Goal: Task Accomplishment & Management: Manage account settings

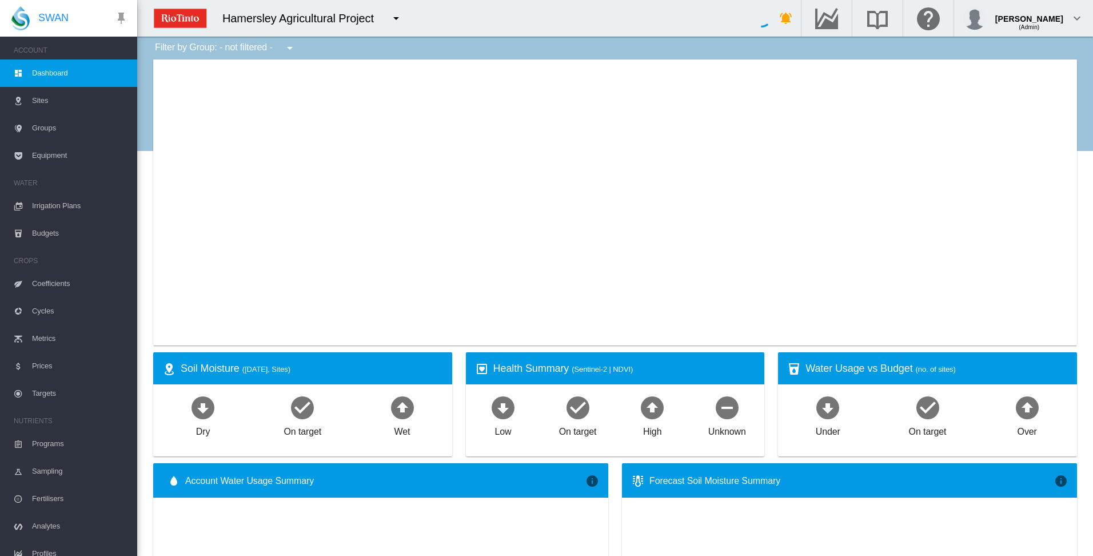
type input "**********"
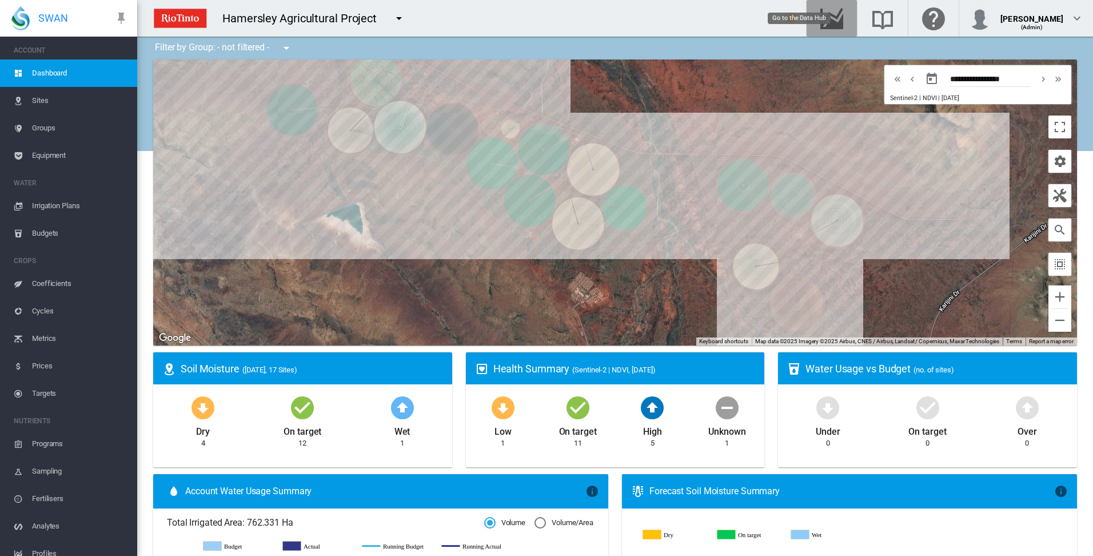
click at [846, 21] on md-icon "Go to the Data Hub" at bounding box center [831, 18] width 27 height 14
click at [55, 204] on span "Irrigation Plans" at bounding box center [80, 205] width 96 height 27
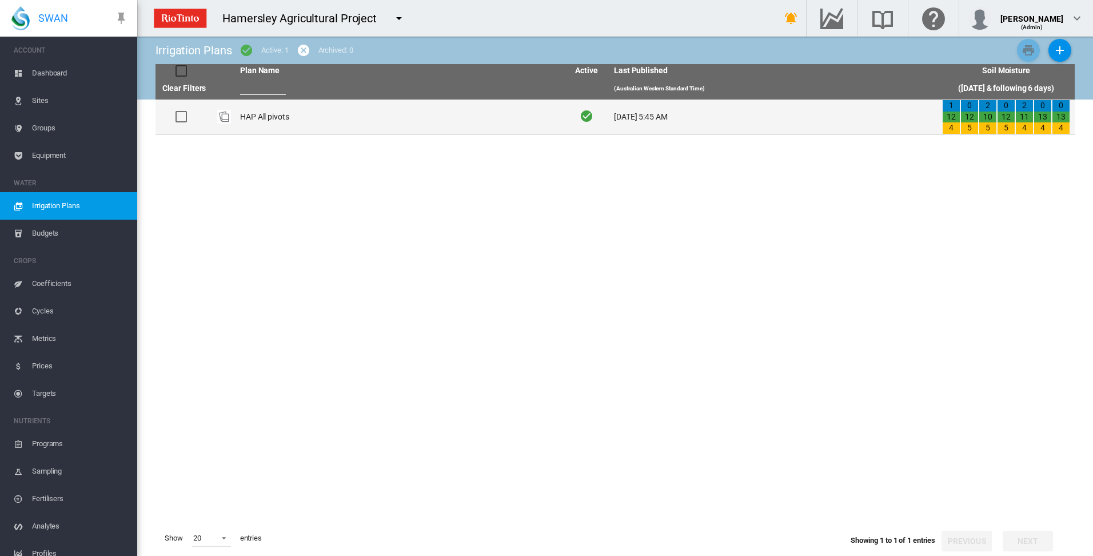
click at [256, 117] on td "HAP All pivots" at bounding box center [400, 116] width 328 height 35
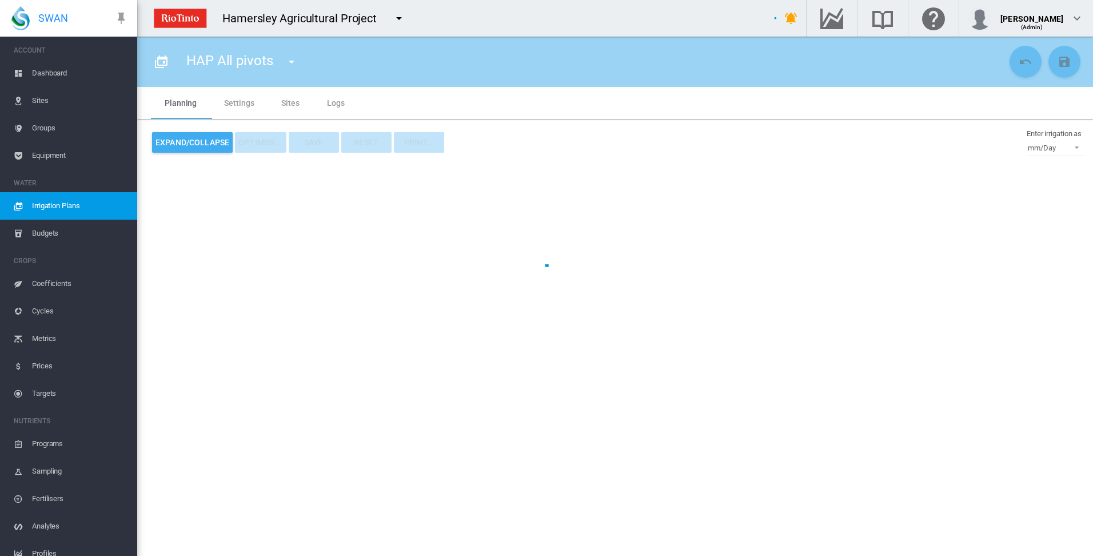
type input "**********"
type input "*"
type input "*****"
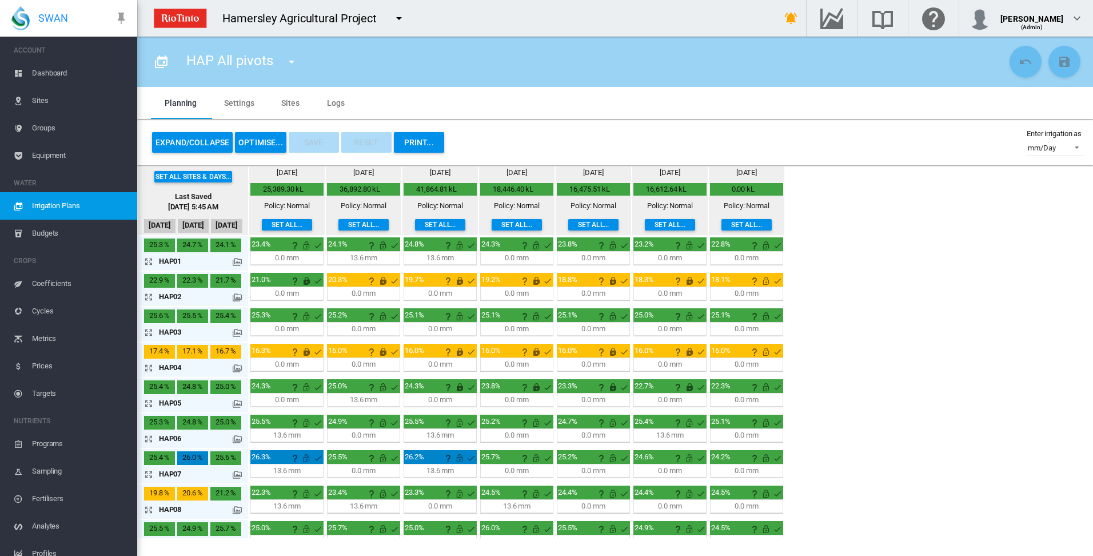
click at [148, 296] on md-icon "icon-arrow-expand" at bounding box center [151, 297] width 14 height 14
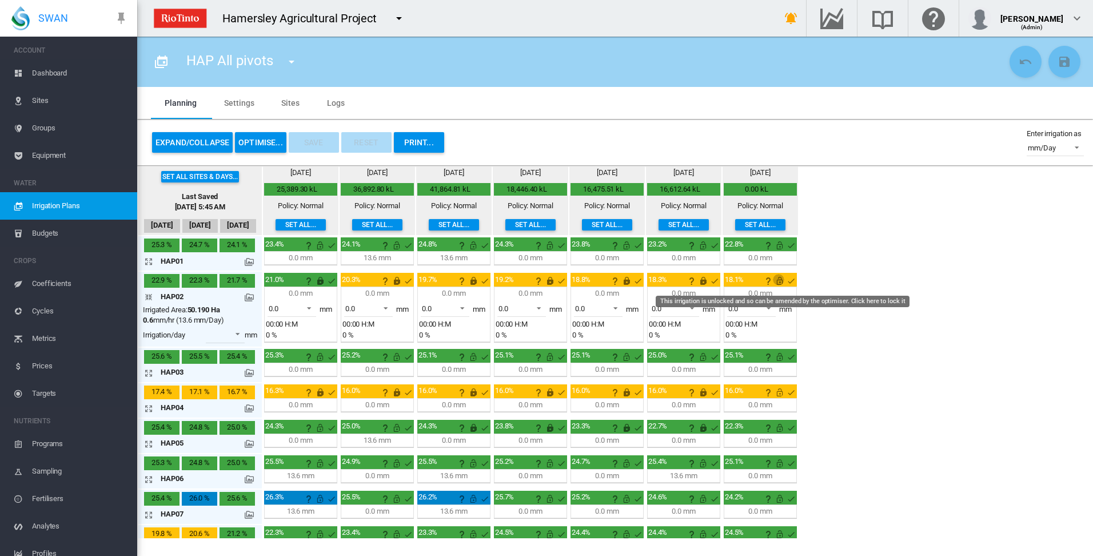
click at [781, 282] on md-icon "This irrigation is unlocked and so can be amended by the optimiser. Click here …" at bounding box center [780, 281] width 14 height 14
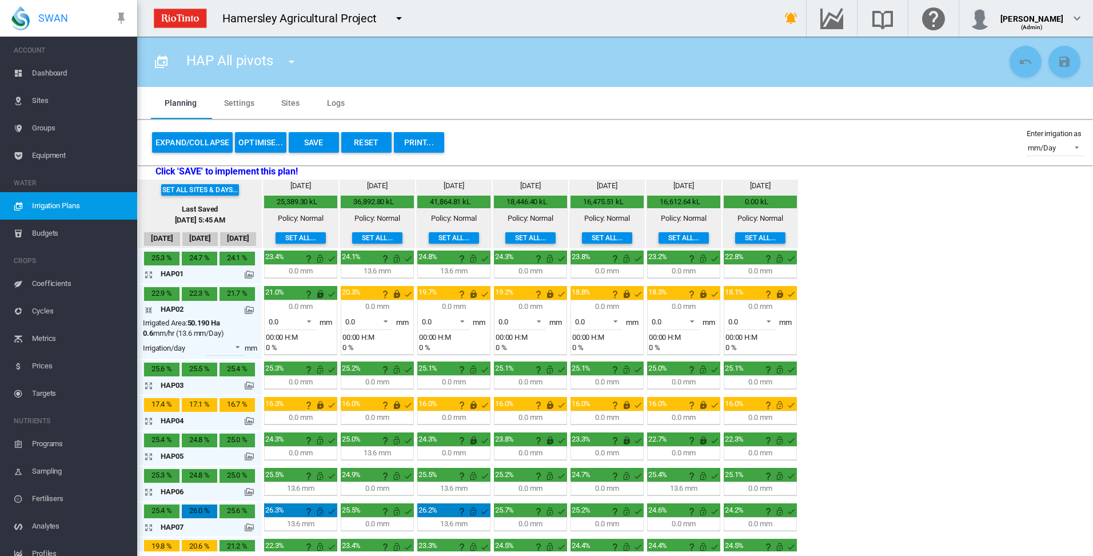
click at [149, 310] on md-icon "icon-arrow-collapse" at bounding box center [151, 310] width 14 height 14
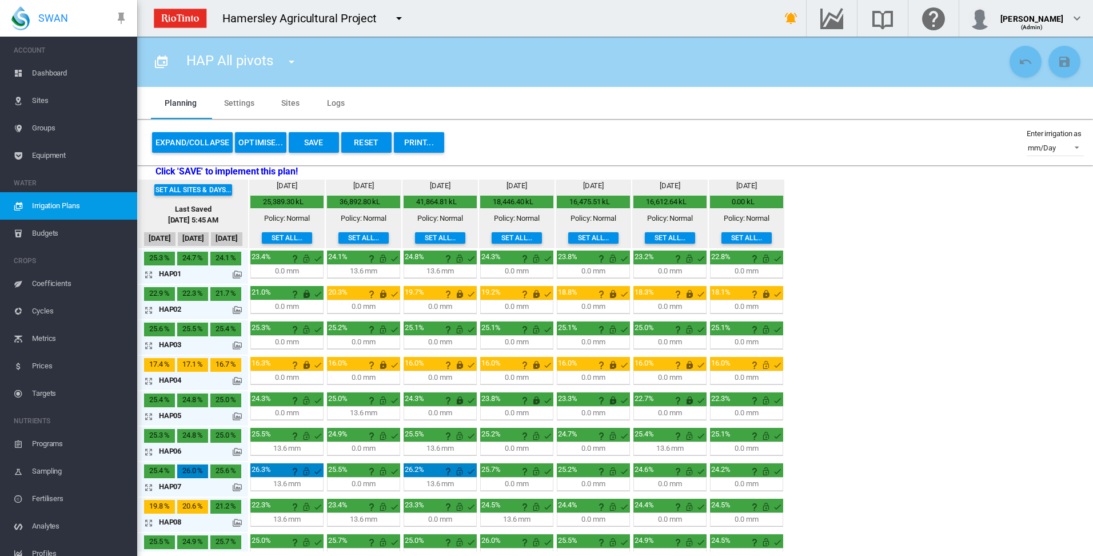
scroll to position [57, 0]
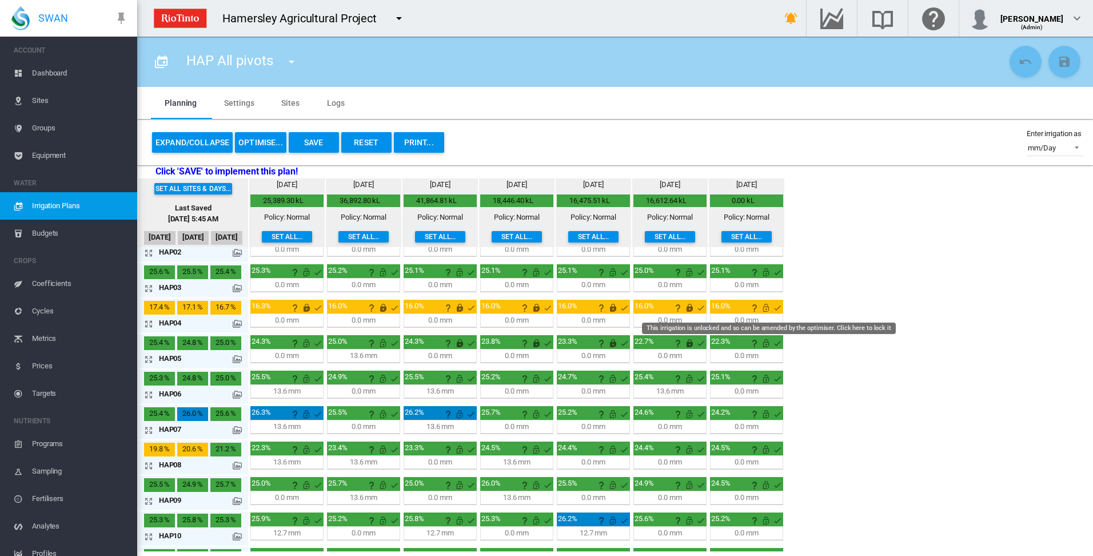
click at [770, 306] on md-icon "This irrigation is unlocked and so can be amended by the optimiser. Click here …" at bounding box center [766, 308] width 14 height 14
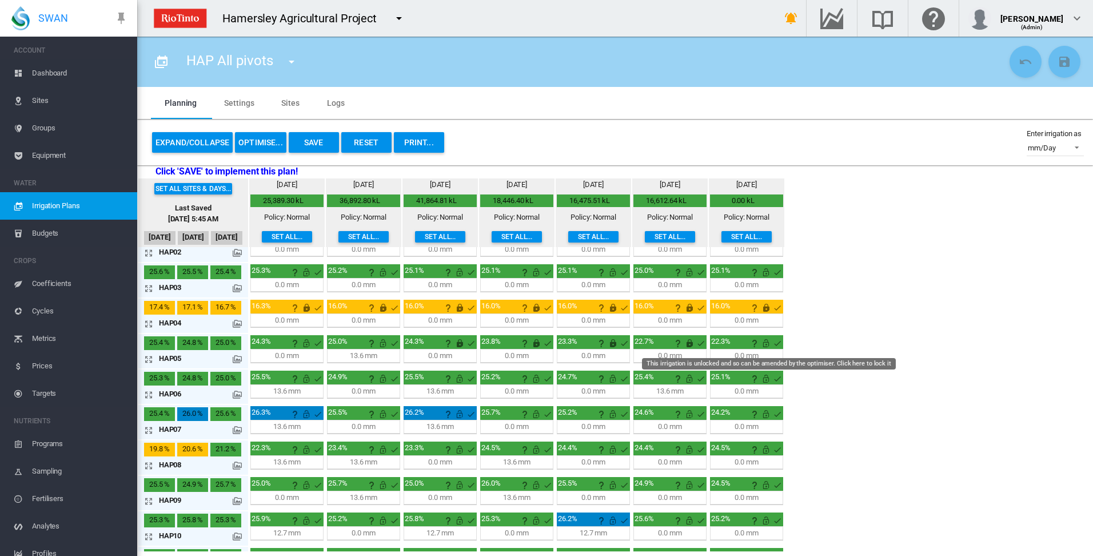
click at [766, 343] on md-icon "This irrigation is unlocked and so can be amended by the optimiser. Click here …" at bounding box center [766, 343] width 14 height 14
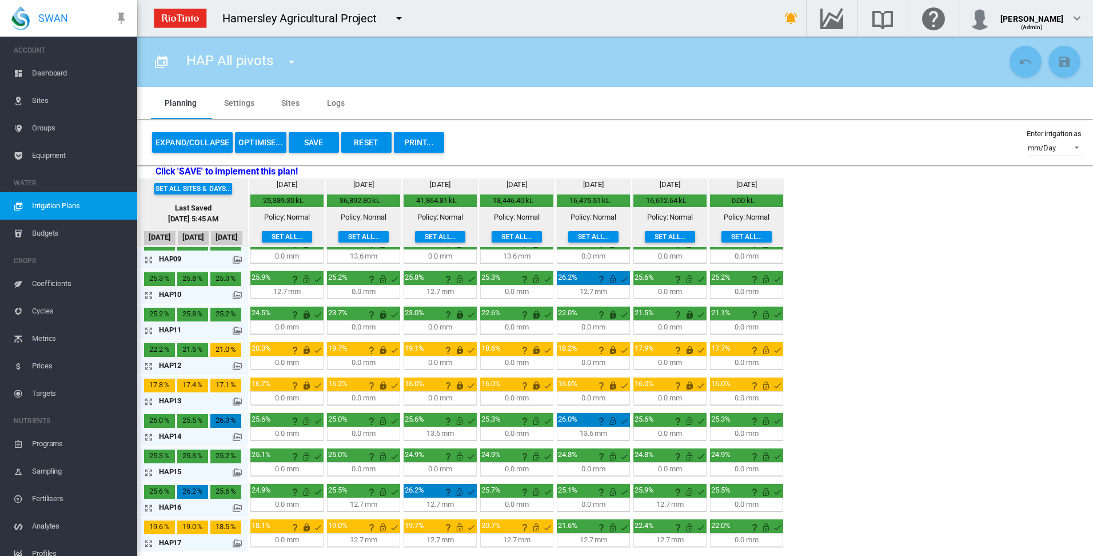
scroll to position [301, 0]
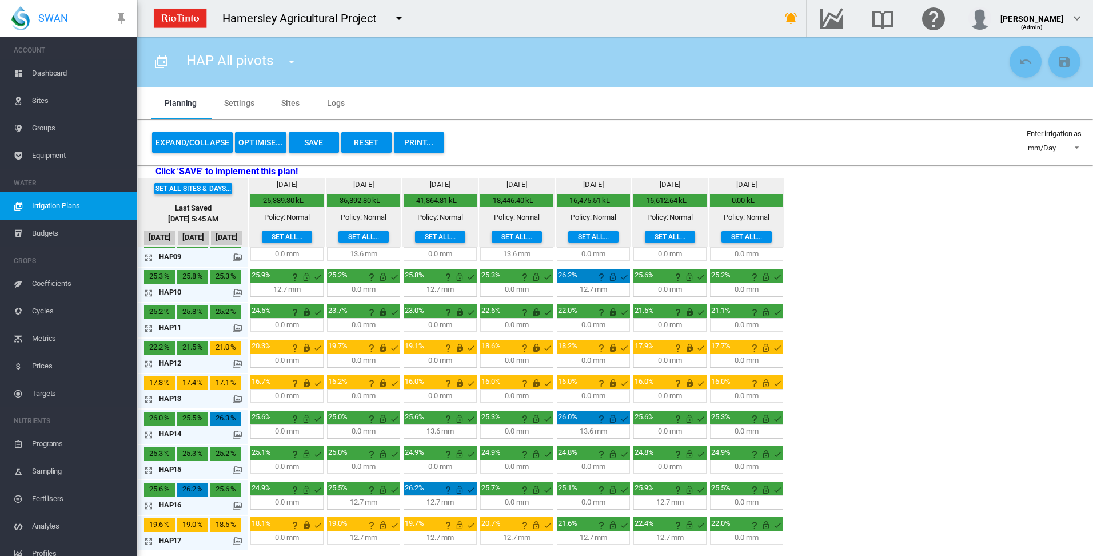
click at [149, 541] on md-icon "icon-arrow-expand" at bounding box center [151, 541] width 14 height 14
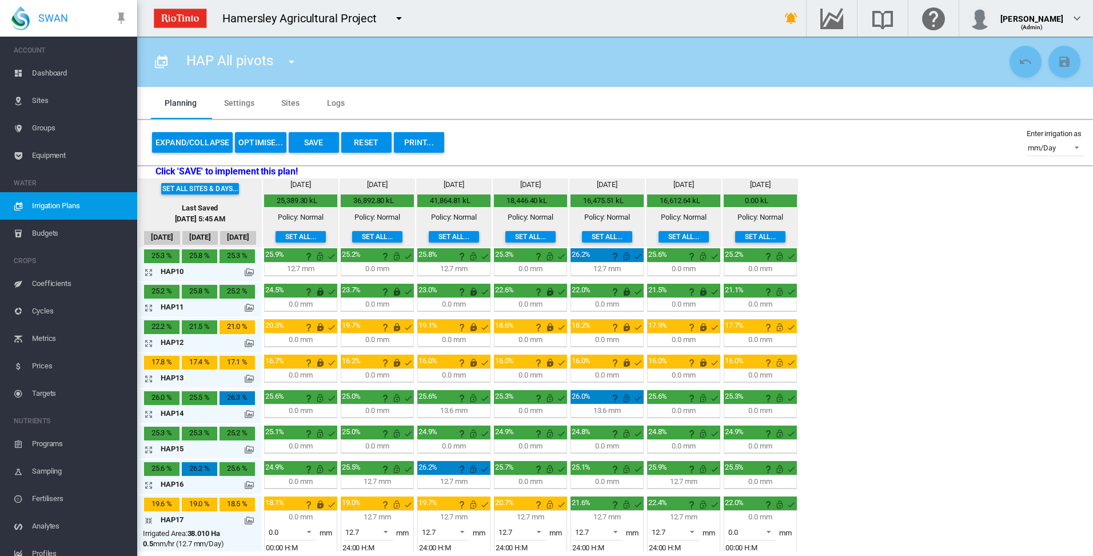
scroll to position [341, 0]
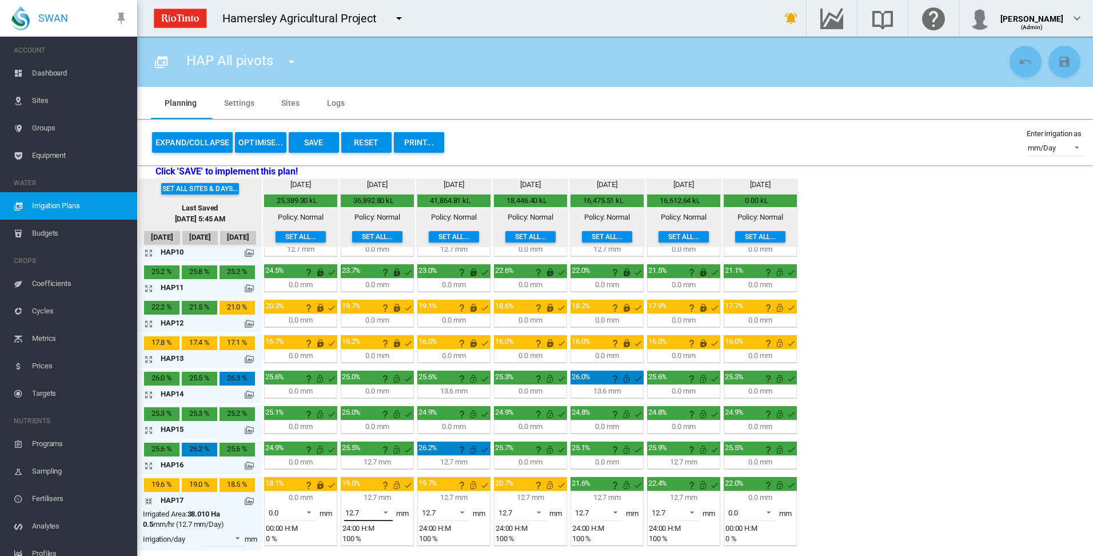
click at [387, 512] on span at bounding box center [383, 511] width 14 height 10
click at [393, 488] on md-option "0.0" at bounding box center [375, 484] width 78 height 27
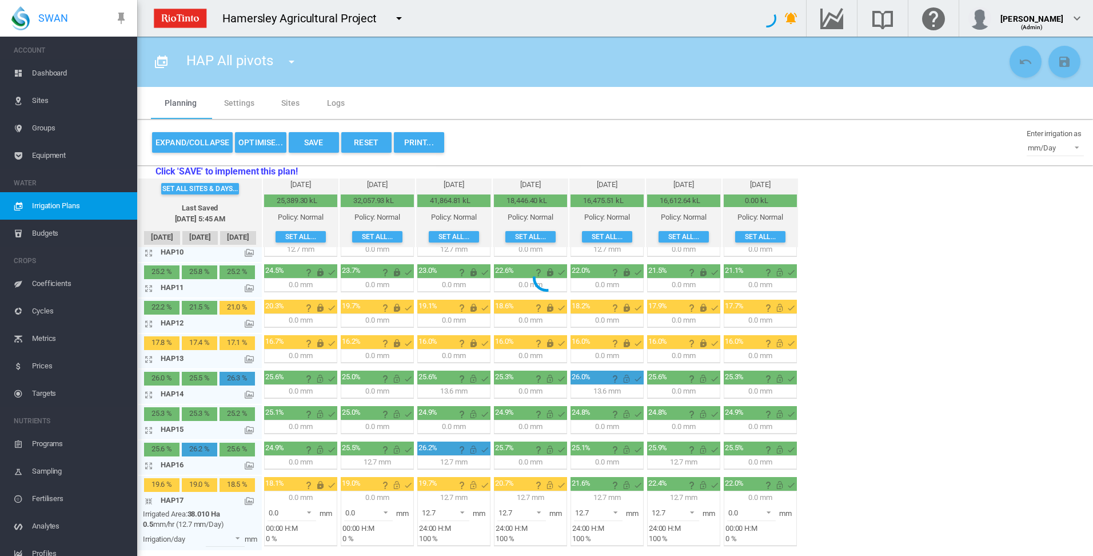
click at [465, 512] on div at bounding box center [546, 278] width 1093 height 556
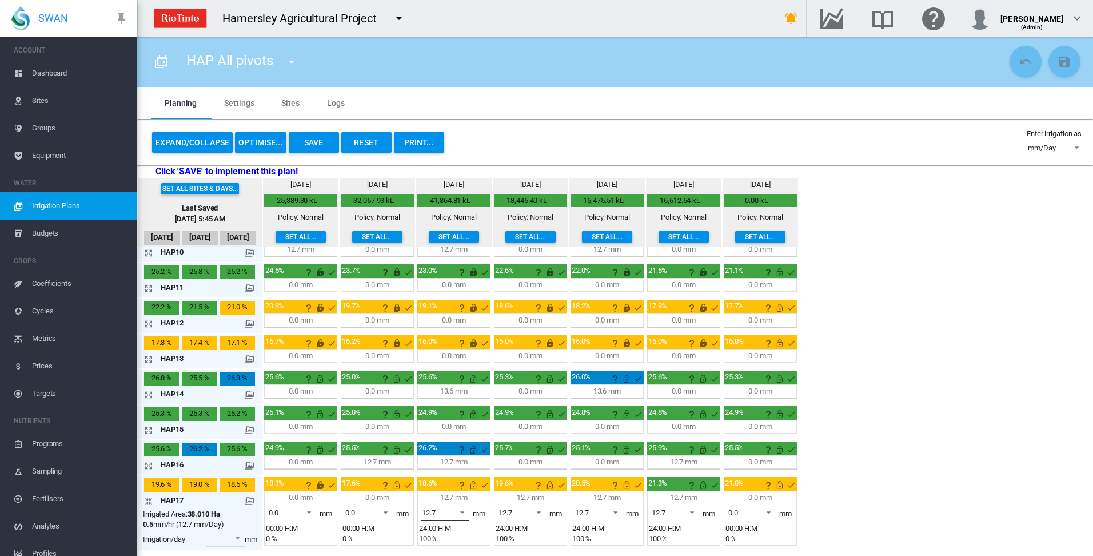
click at [464, 512] on span at bounding box center [459, 511] width 14 height 10
click at [459, 490] on md-option "0.0" at bounding box center [452, 484] width 78 height 27
click at [540, 510] on span at bounding box center [536, 511] width 14 height 10
click at [542, 490] on md-option "0.0" at bounding box center [528, 484] width 78 height 27
click at [616, 512] on span at bounding box center [613, 511] width 14 height 10
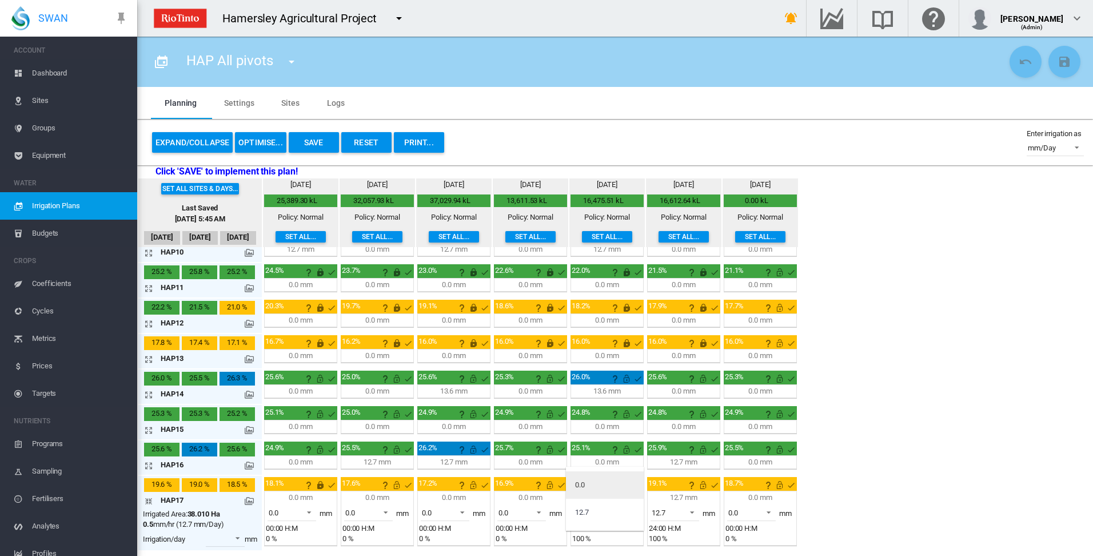
click at [618, 489] on md-option "0.0" at bounding box center [605, 484] width 78 height 27
click at [692, 511] on span at bounding box center [689, 511] width 14 height 10
click at [690, 483] on md-option "0.0" at bounding box center [682, 484] width 78 height 27
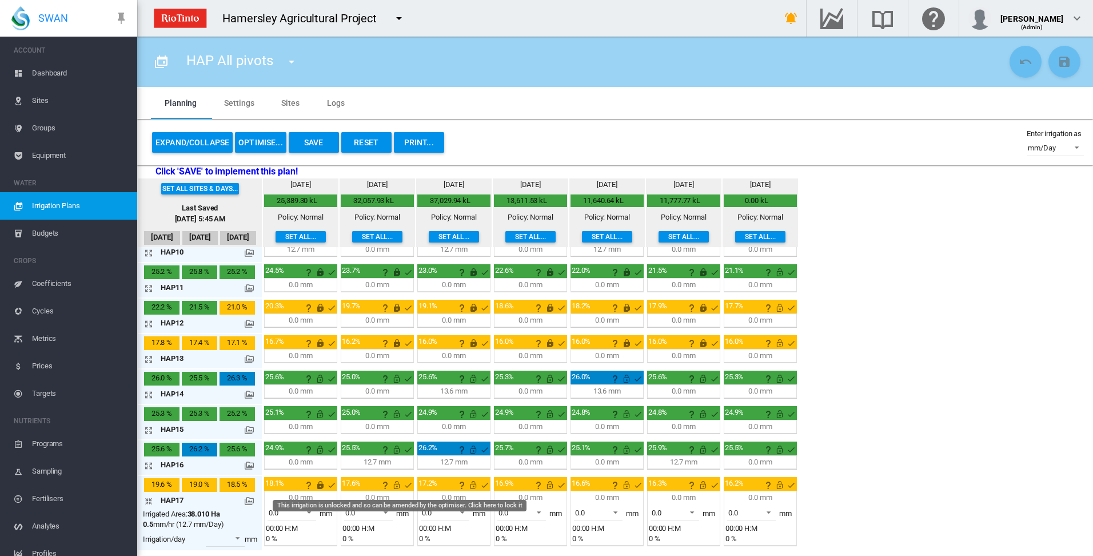
click at [396, 483] on md-icon "This irrigation is unlocked and so can be amended by the optimiser. Click here …" at bounding box center [397, 485] width 14 height 14
click at [475, 485] on md-icon "This irrigation is unlocked and so can be amended by the optimiser. Click here …" at bounding box center [474, 485] width 14 height 14
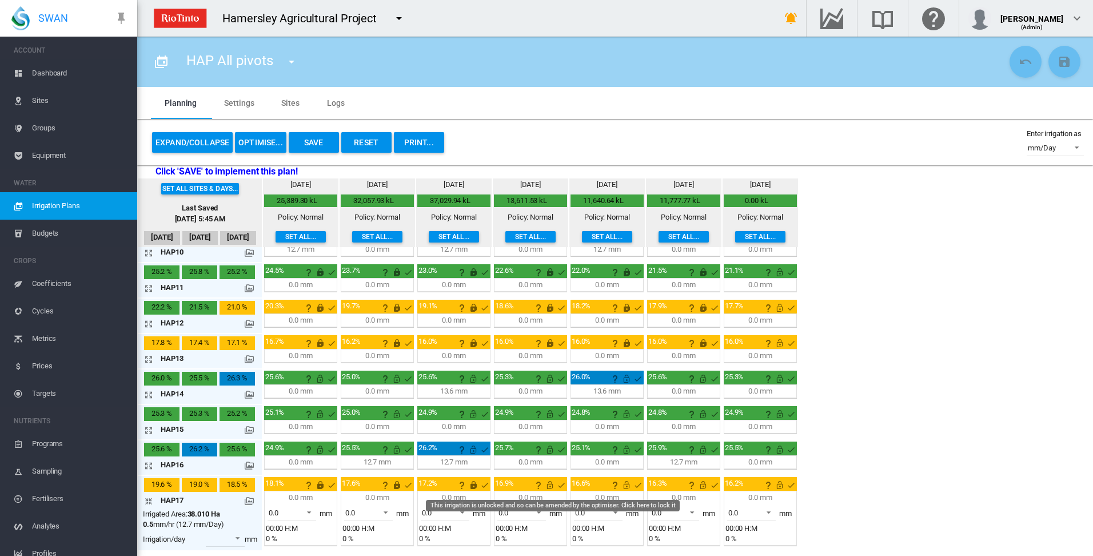
click at [549, 485] on md-icon "This irrigation is unlocked and so can be amended by the optimiser. Click here …" at bounding box center [550, 485] width 14 height 14
click at [627, 487] on md-icon "This irrigation is unlocked and so can be amended by the optimiser. Click here …" at bounding box center [627, 485] width 14 height 14
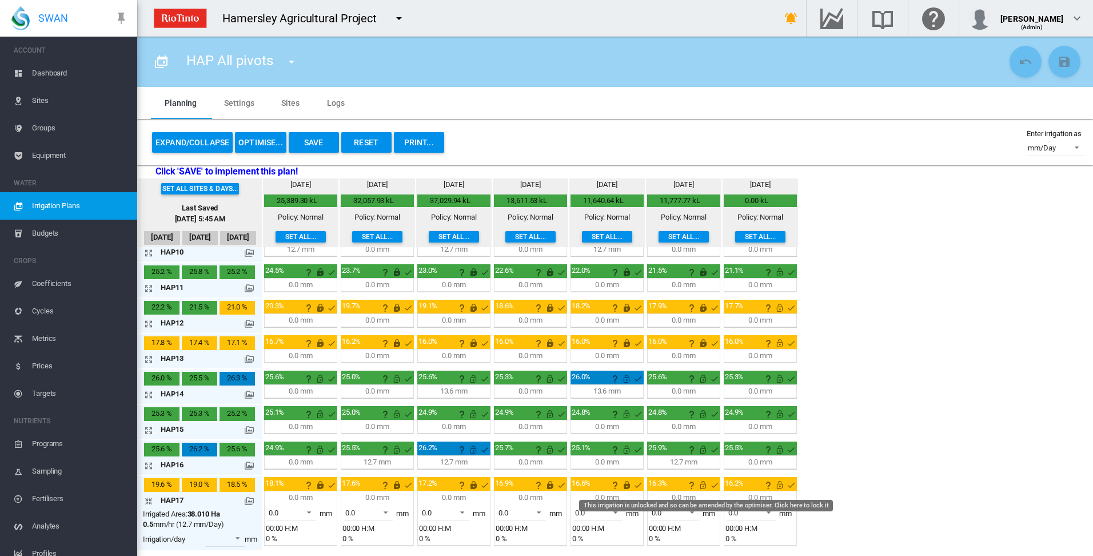
click at [698, 487] on md-icon "This irrigation is unlocked and so can be amended by the optimiser. Click here …" at bounding box center [703, 485] width 14 height 14
click at [782, 484] on md-icon "This irrigation is unlocked and so can be amended by the optimiser. Click here …" at bounding box center [780, 485] width 14 height 14
click at [150, 502] on md-icon "icon-arrow-collapse" at bounding box center [151, 501] width 14 height 14
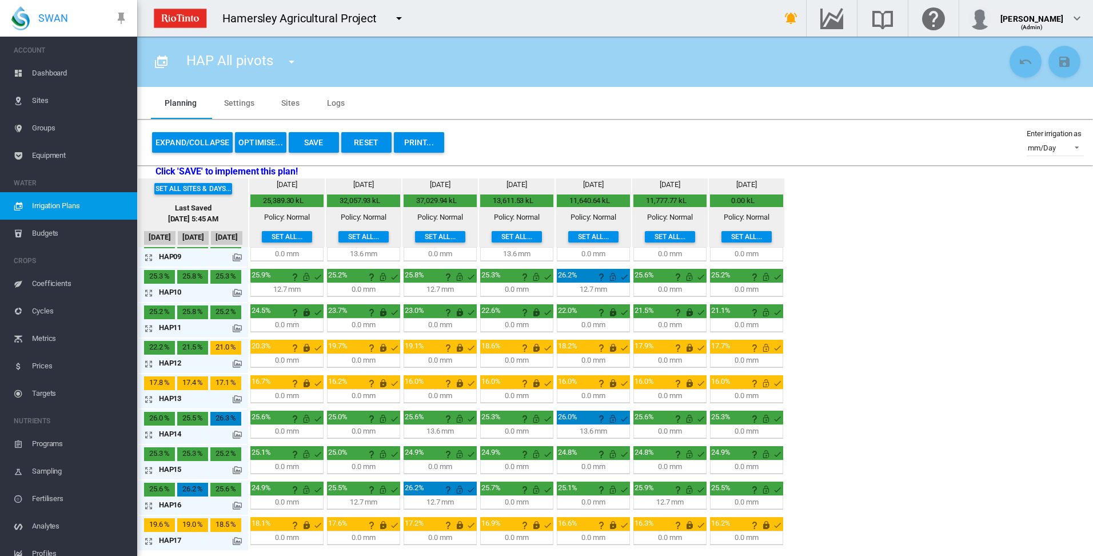
scroll to position [301, 0]
click at [766, 383] on md-icon "This irrigation is unlocked and so can be amended by the optimiser. Click here …" at bounding box center [766, 383] width 14 height 14
click at [765, 349] on md-icon "This irrigation is unlocked and so can be amended by the optimiser. Click here …" at bounding box center [766, 348] width 14 height 14
click at [768, 314] on md-icon "This irrigation is unlocked and so can be amended by the optimiser. Click here …" at bounding box center [766, 312] width 14 height 14
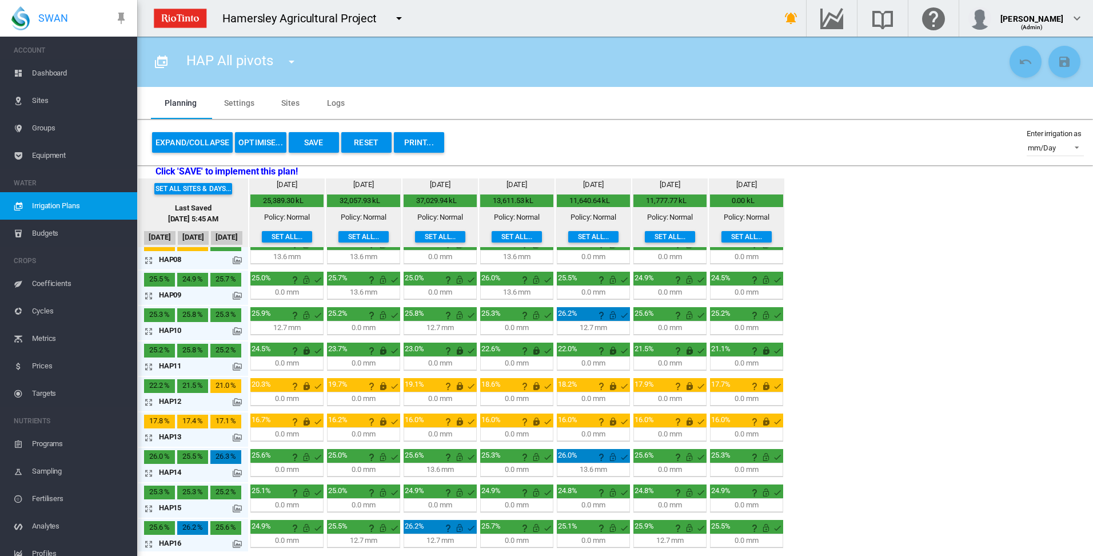
scroll to position [244, 0]
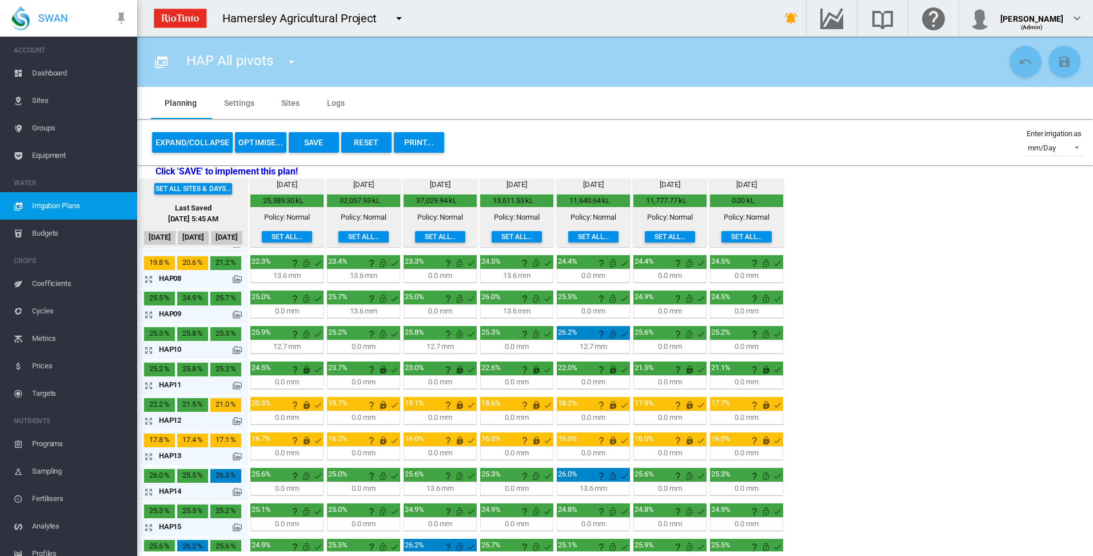
click at [236, 104] on md-tab-item "Settings" at bounding box center [238, 103] width 57 height 32
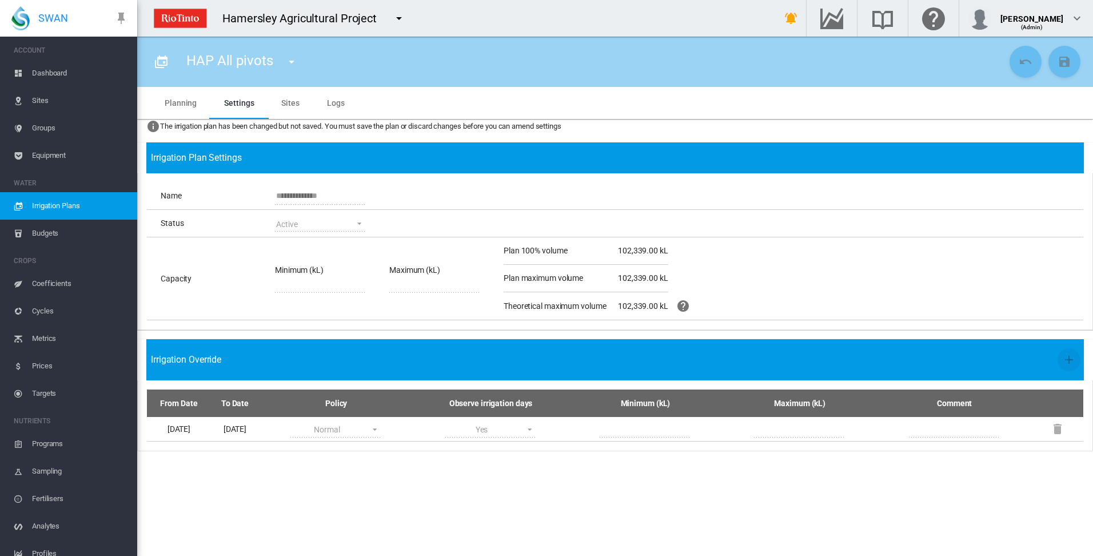
click at [290, 104] on md-tab-item "Sites" at bounding box center [291, 103] width 46 height 32
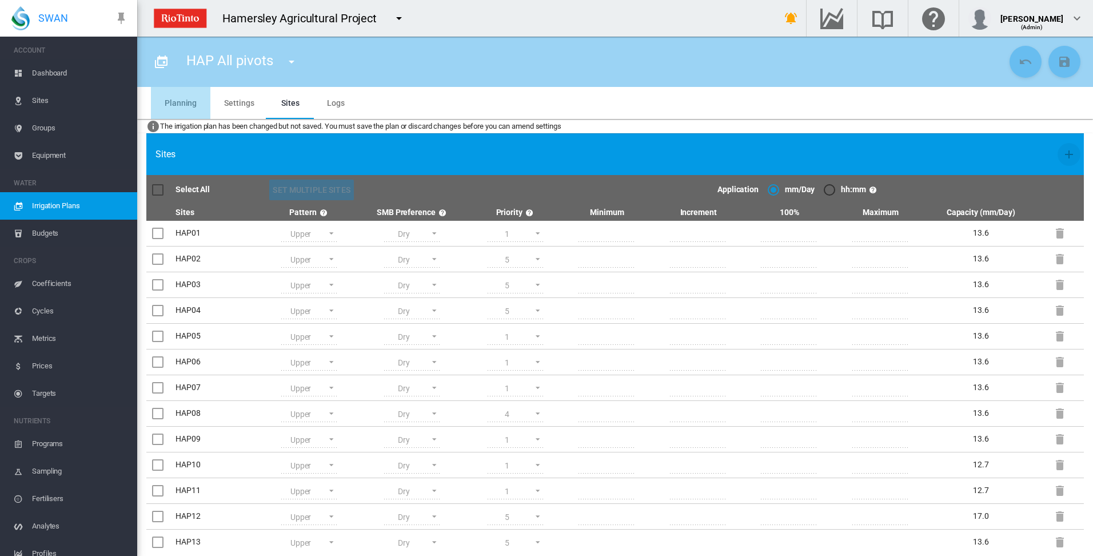
click at [184, 100] on md-tab-item "Planning" at bounding box center [180, 103] width 59 height 32
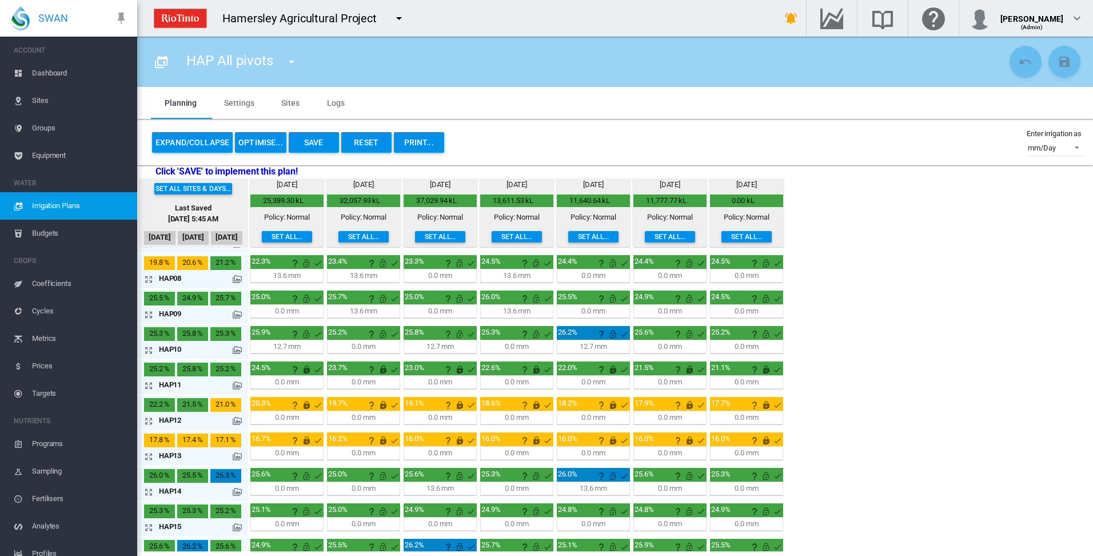
scroll to position [0, 0]
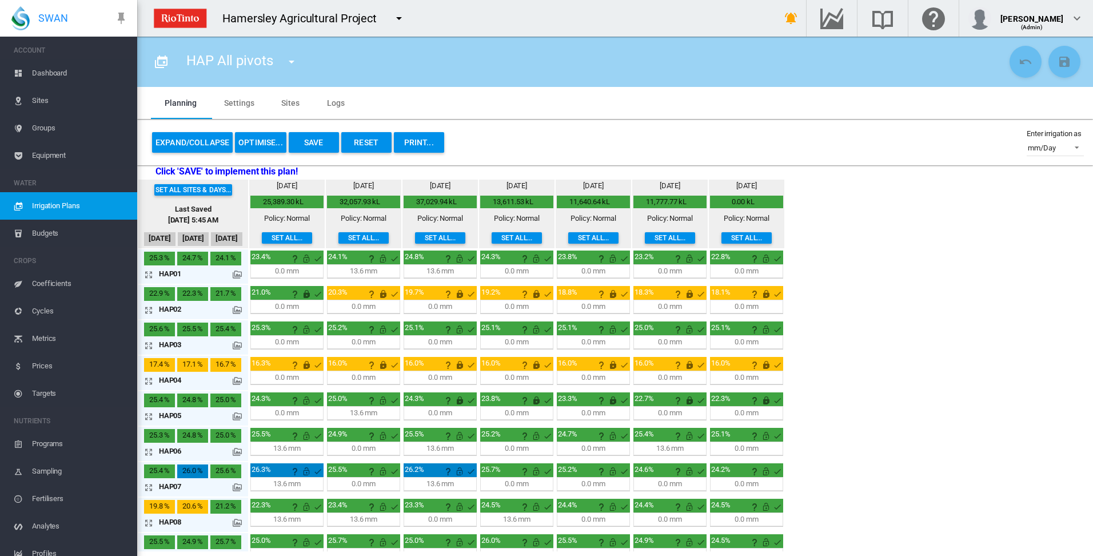
click at [150, 273] on md-icon "icon-arrow-expand" at bounding box center [151, 275] width 14 height 14
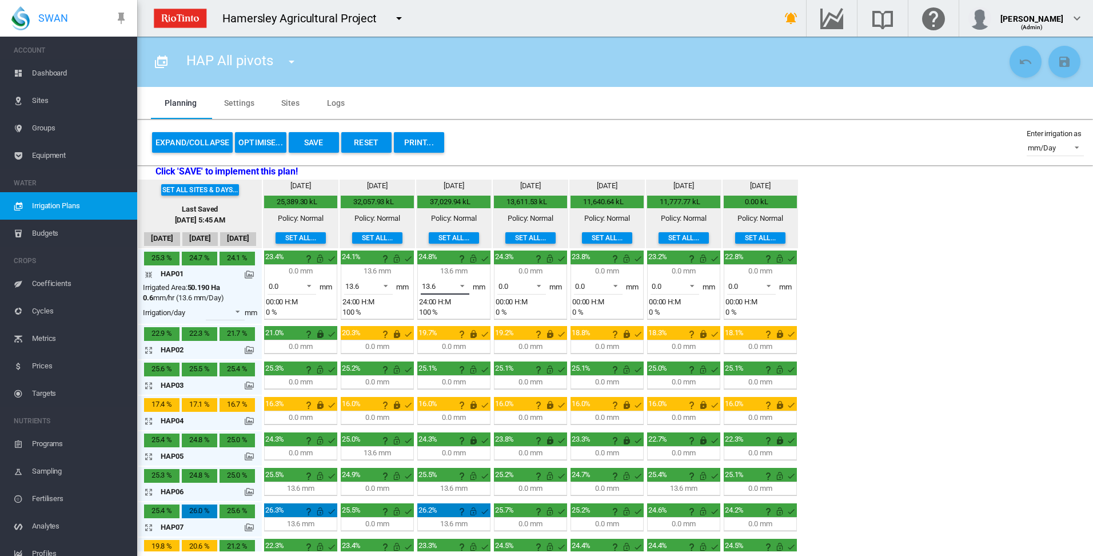
click at [464, 284] on span at bounding box center [459, 285] width 14 height 10
click at [460, 262] on md-option "0.0" at bounding box center [452, 258] width 78 height 27
click at [149, 273] on md-icon "icon-arrow-collapse" at bounding box center [151, 275] width 14 height 14
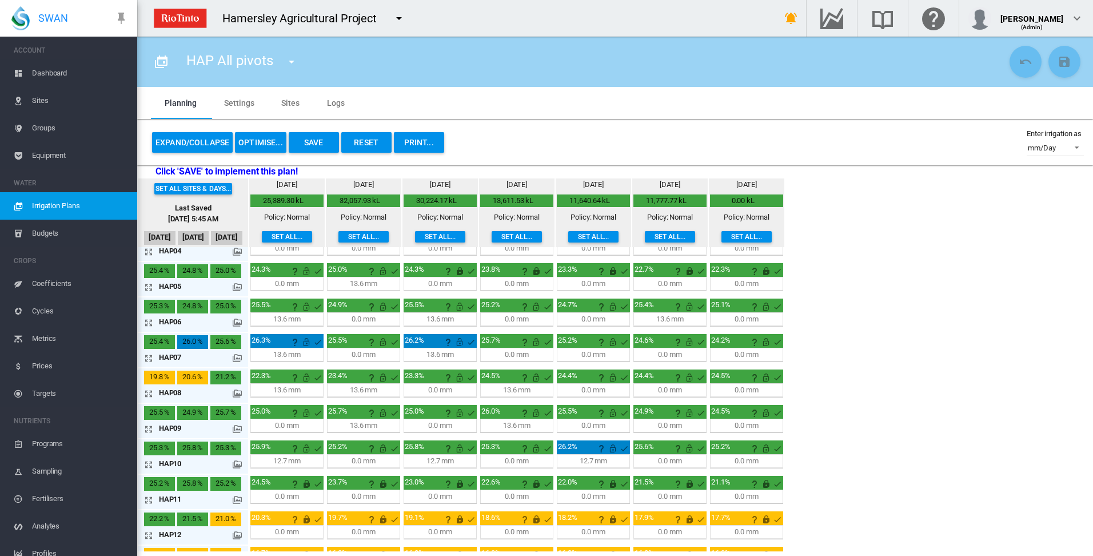
scroll to position [72, 0]
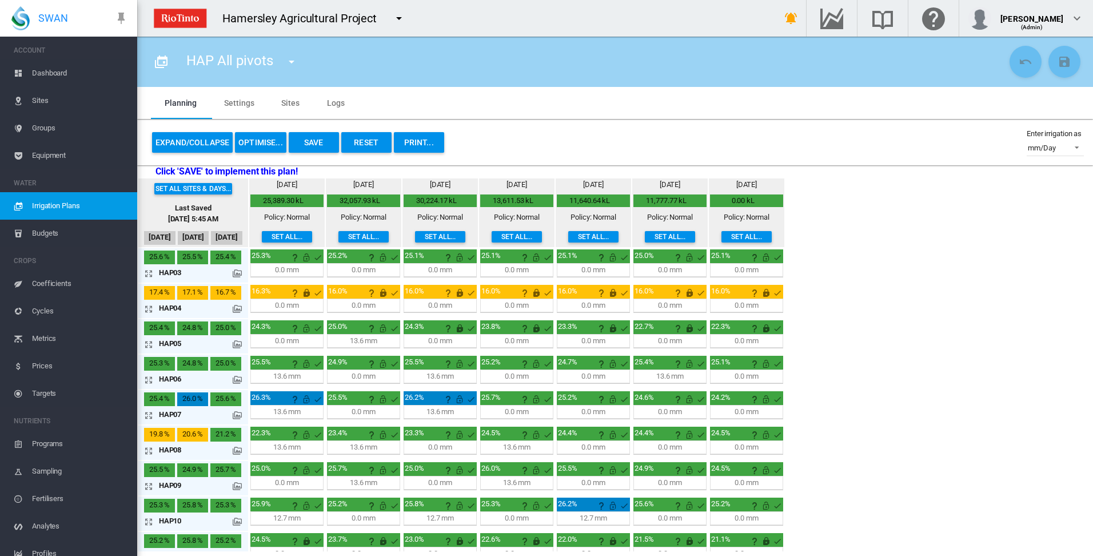
click at [313, 141] on button "Save" at bounding box center [314, 142] width 50 height 21
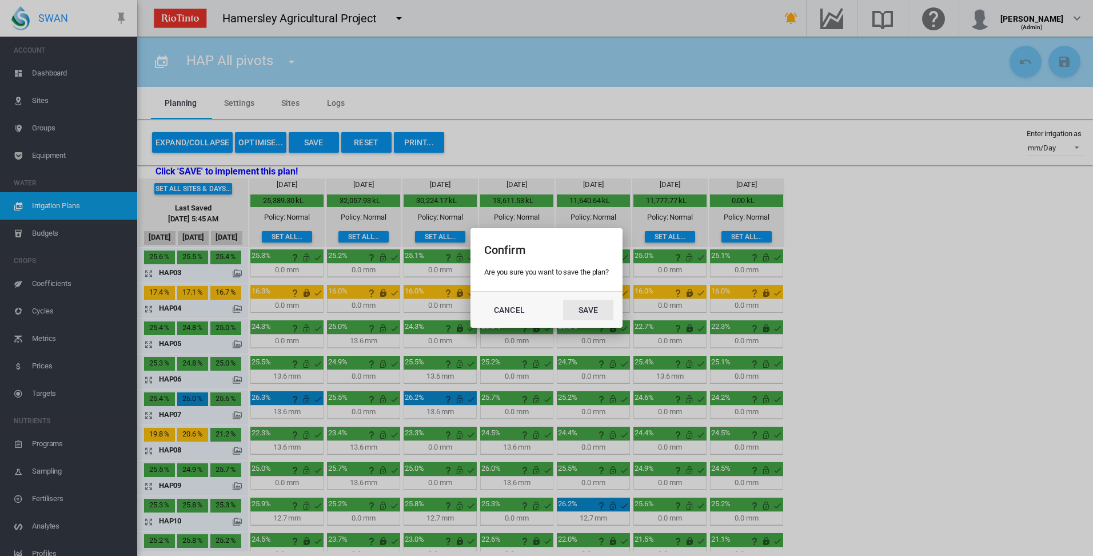
click at [594, 314] on button "Save" at bounding box center [588, 310] width 50 height 21
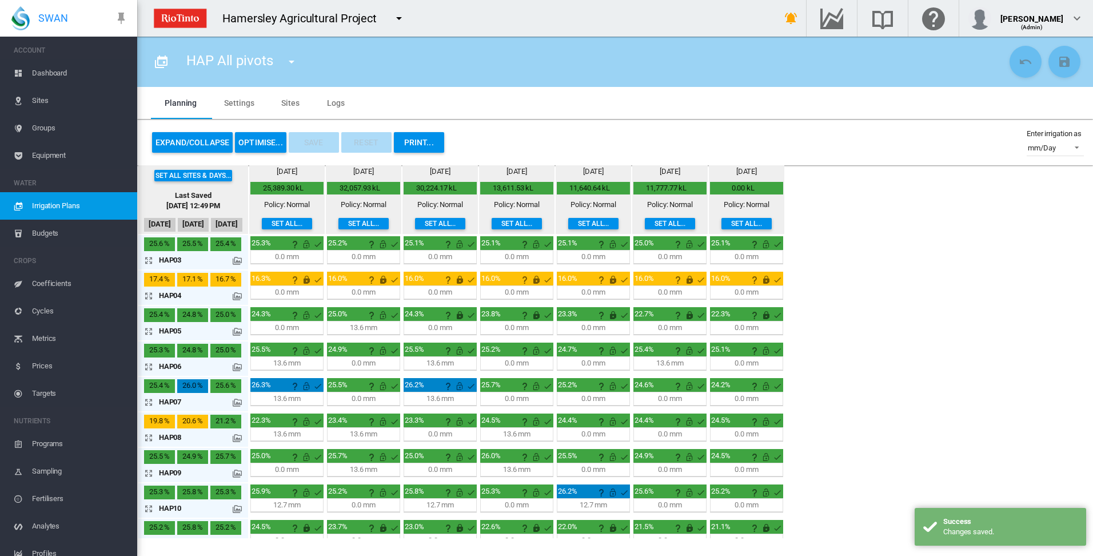
click at [237, 105] on md-tab-item "Settings" at bounding box center [238, 103] width 57 height 32
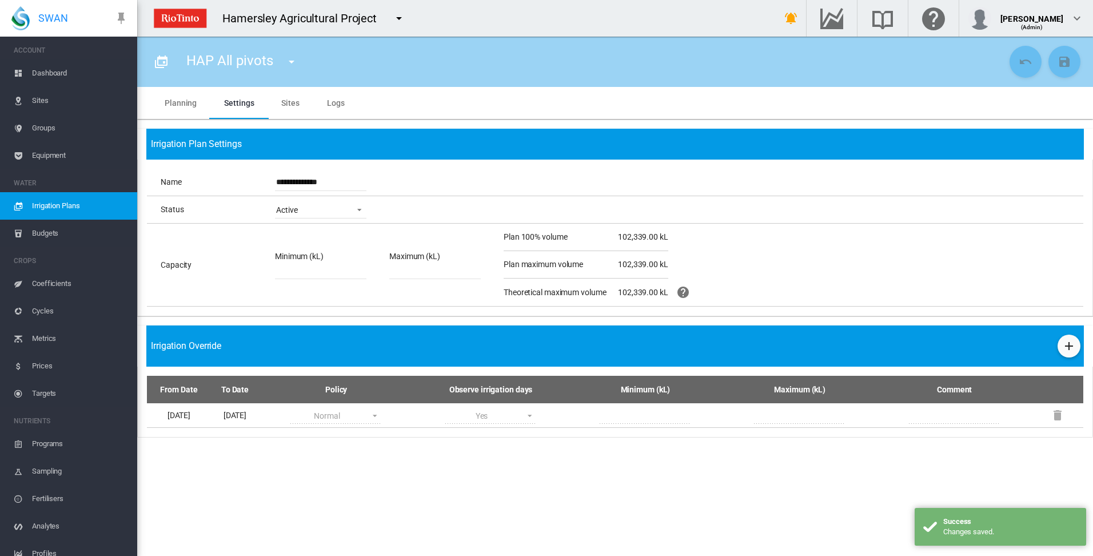
click at [281, 103] on md-tab-item "Sites" at bounding box center [291, 103] width 46 height 32
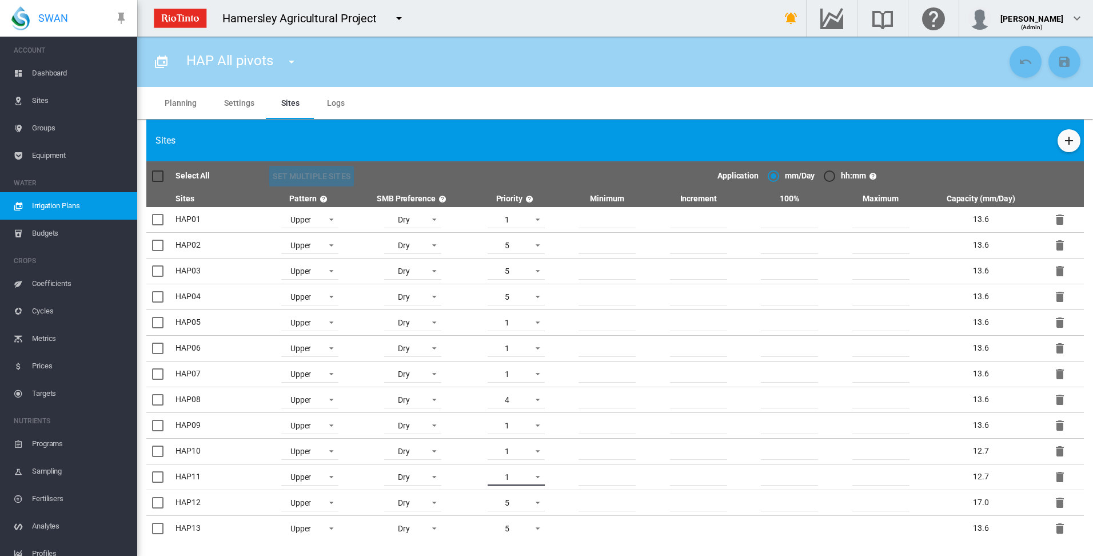
click at [535, 476] on span at bounding box center [535, 476] width 14 height 10
click at [516, 536] on md-option "5" at bounding box center [516, 532] width 78 height 27
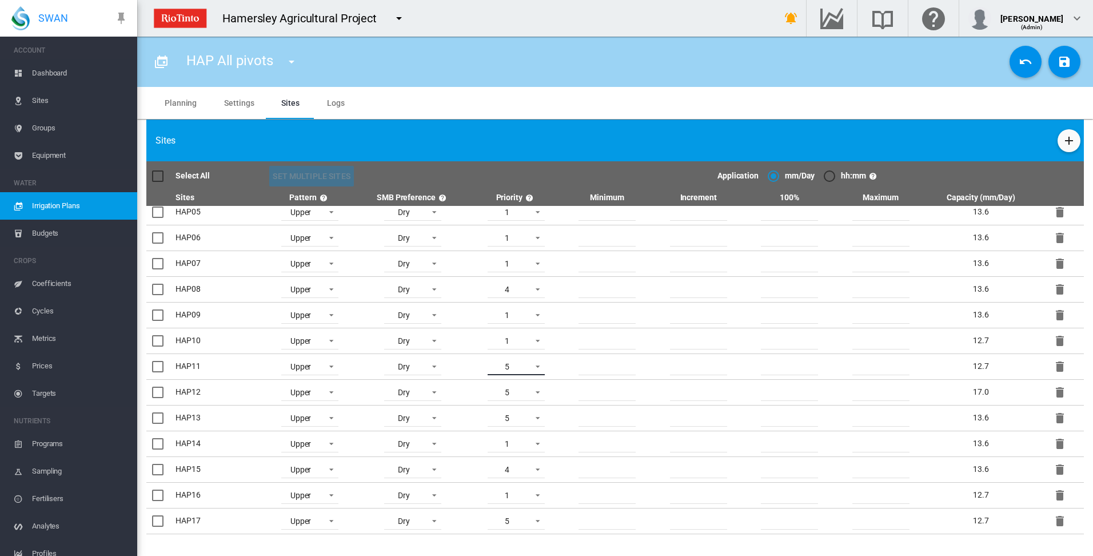
scroll to position [0, 0]
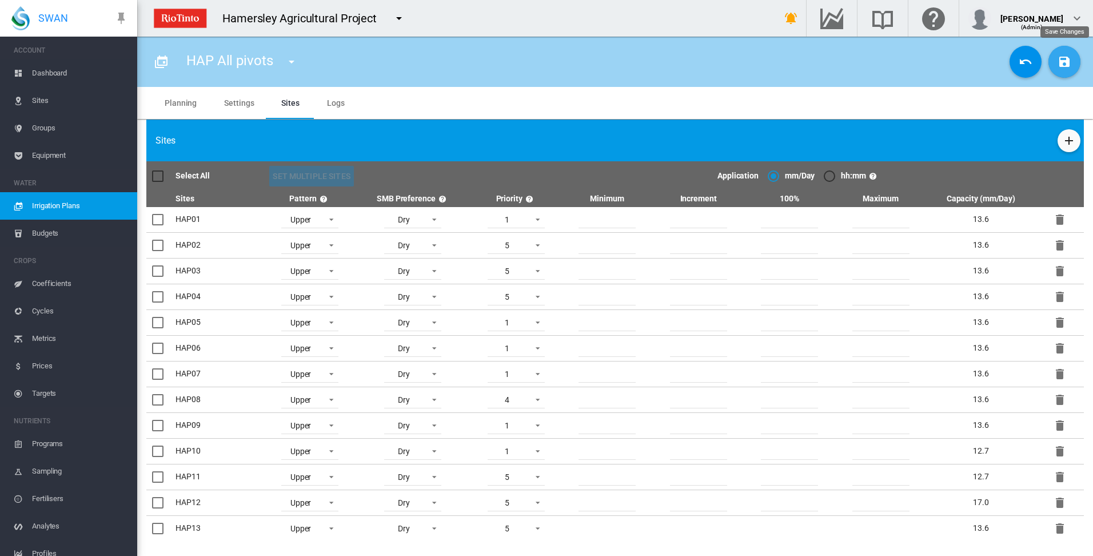
click at [1061, 62] on md-icon "icon-content-save" at bounding box center [1065, 62] width 14 height 14
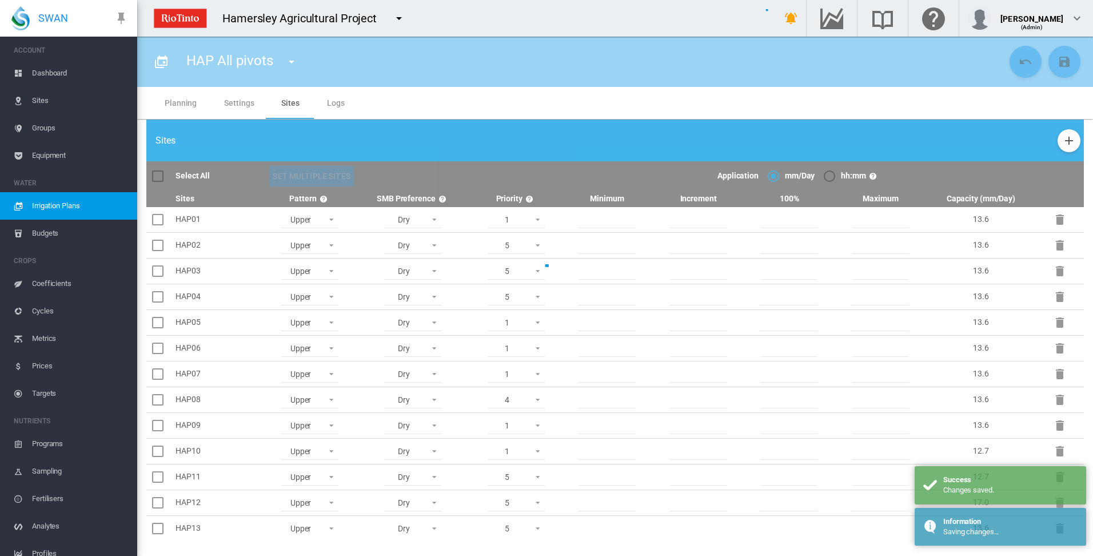
type input "**********"
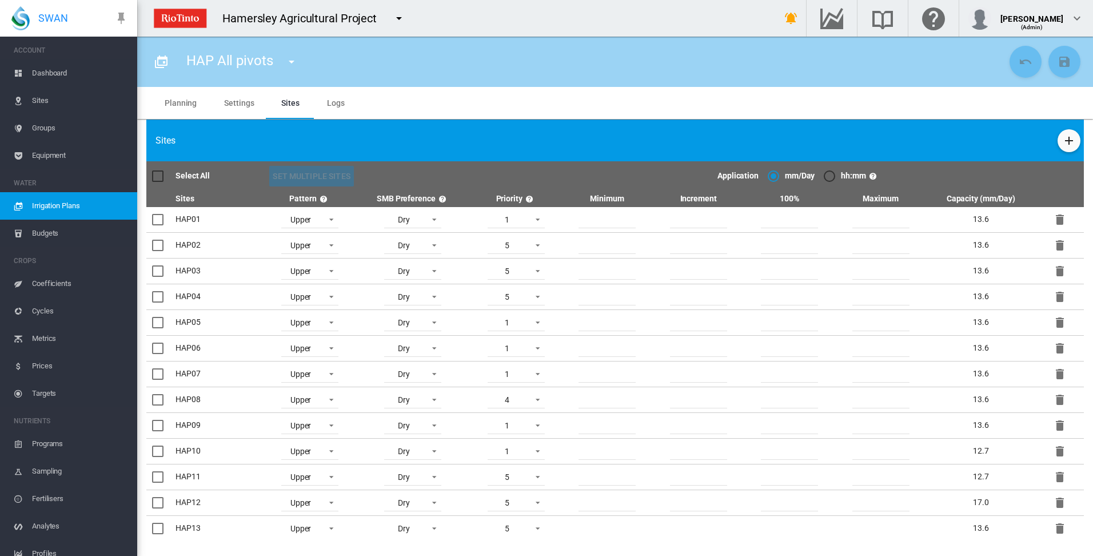
click at [189, 102] on md-tab-item "Planning" at bounding box center [180, 103] width 59 height 32
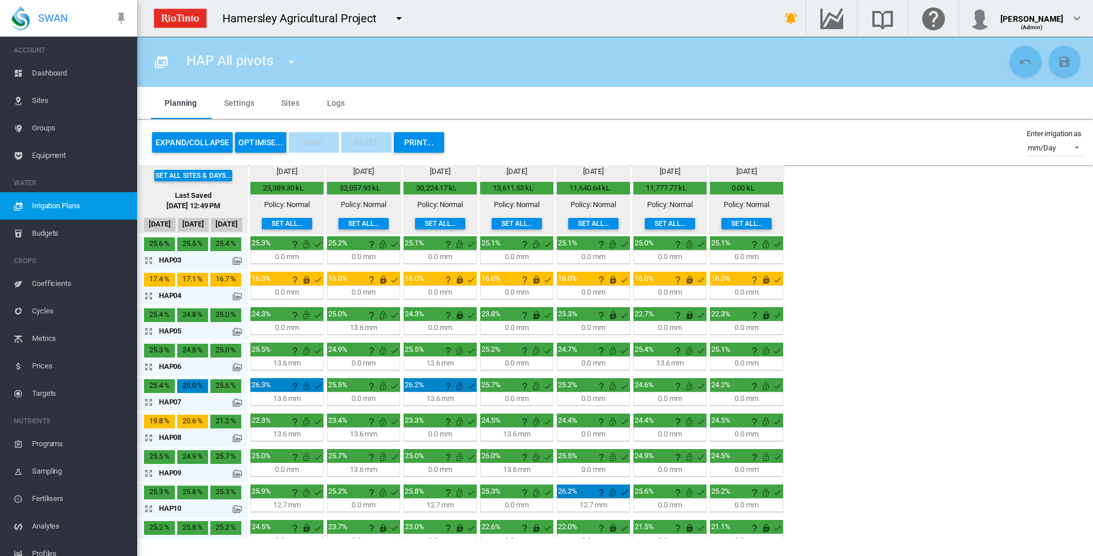
click at [262, 140] on button "OPTIMISE..." at bounding box center [260, 142] width 51 height 21
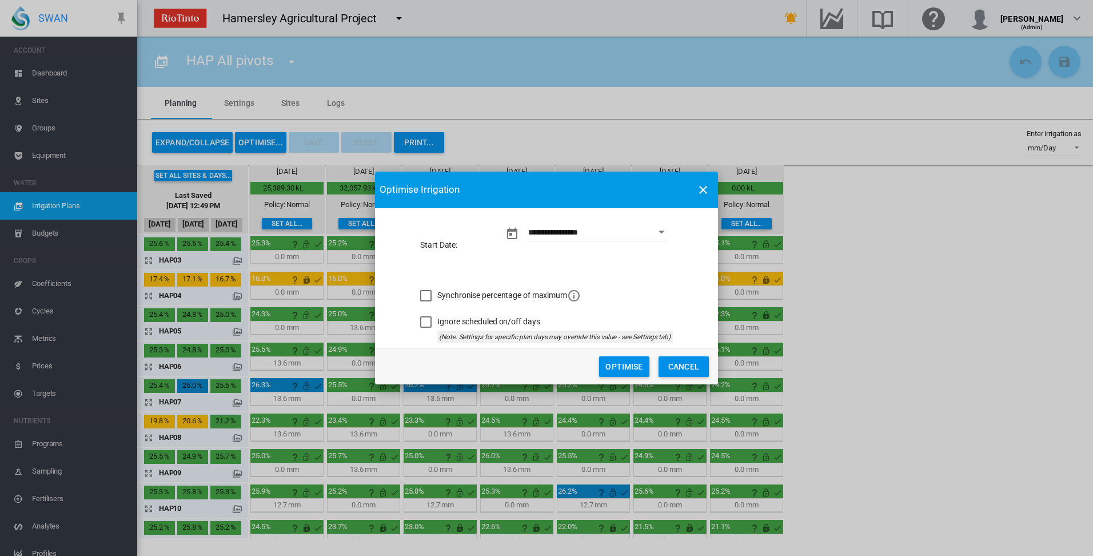
click at [627, 367] on button "Optimise" at bounding box center [624, 366] width 50 height 21
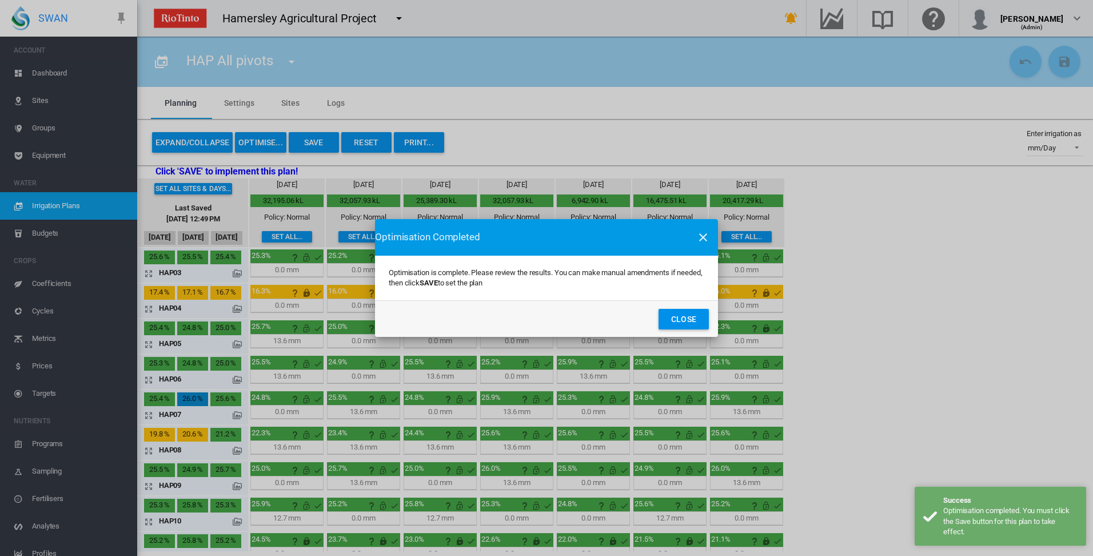
click at [676, 318] on button "Close" at bounding box center [684, 319] width 50 height 21
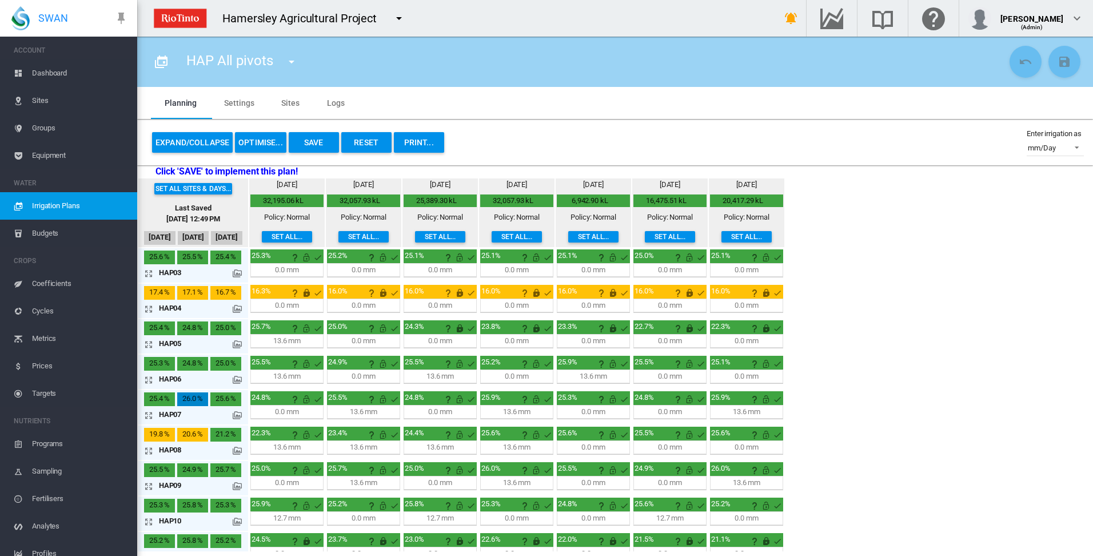
click at [150, 345] on md-icon "icon-arrow-expand" at bounding box center [151, 344] width 14 height 14
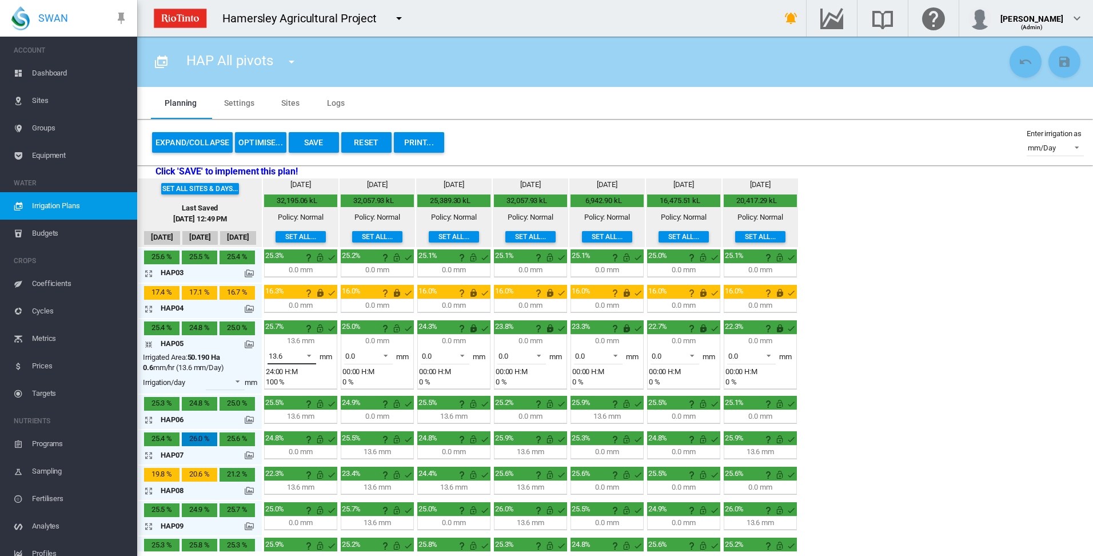
click at [310, 355] on span at bounding box center [306, 354] width 14 height 10
click at [303, 334] on md-option "0.0" at bounding box center [299, 327] width 78 height 27
click at [146, 453] on md-icon "icon-arrow-expand" at bounding box center [151, 455] width 14 height 14
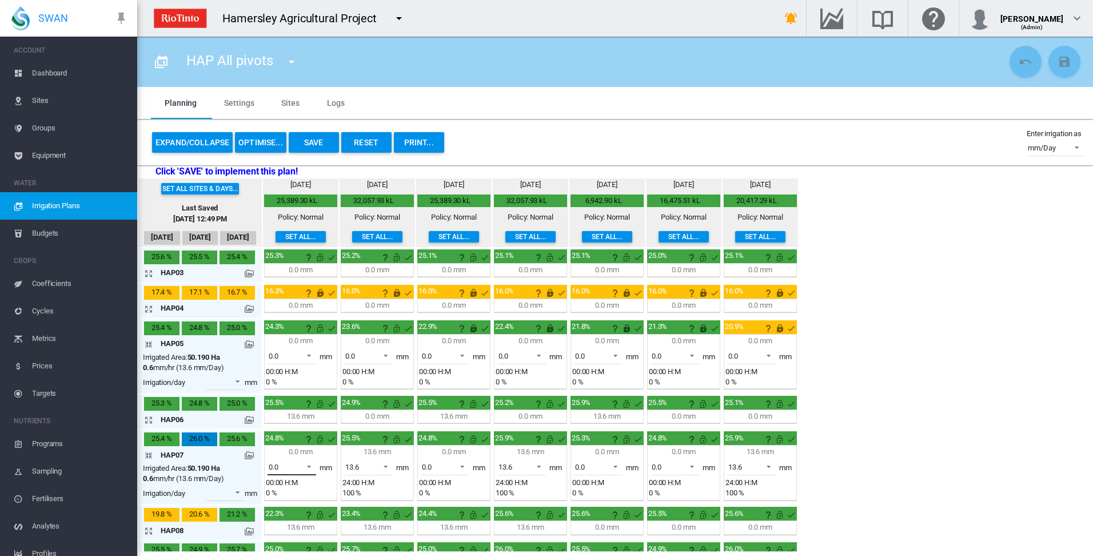
click at [309, 466] on span at bounding box center [306, 465] width 14 height 10
click at [283, 497] on md-option "13.6" at bounding box center [299, 494] width 78 height 27
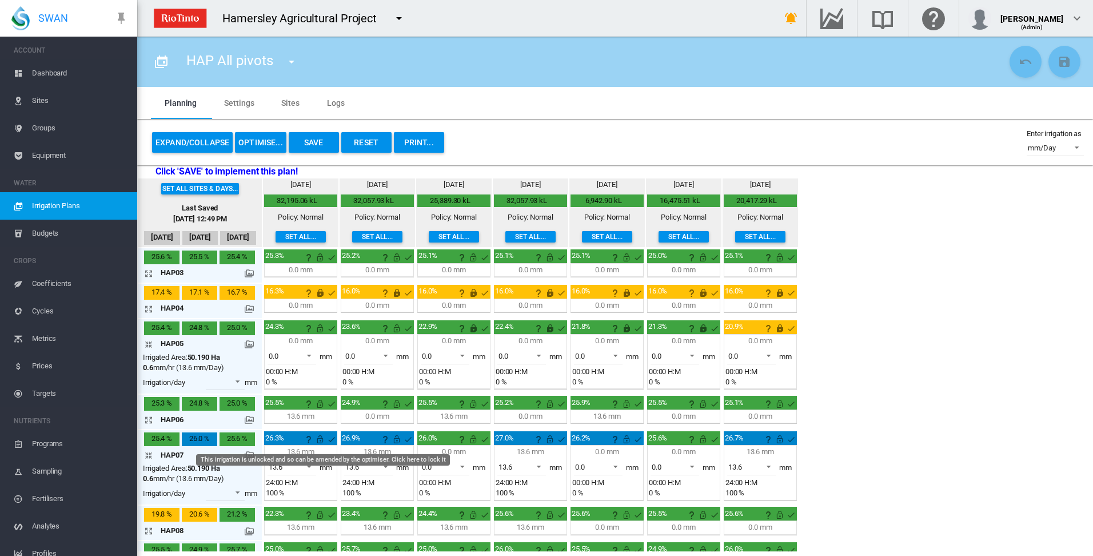
click at [321, 440] on md-icon "This irrigation is unlocked and so can be amended by the optimiser. Click here …" at bounding box center [320, 439] width 14 height 14
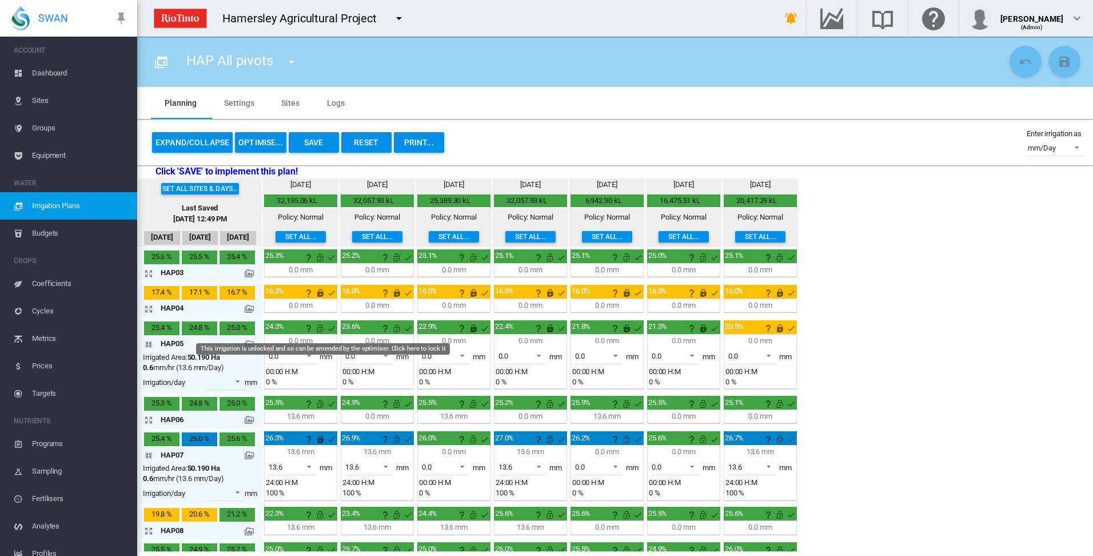
click at [320, 328] on md-icon "This irrigation is unlocked and so can be amended by the optimiser. Click here …" at bounding box center [320, 328] width 14 height 14
click at [151, 342] on md-icon "icon-arrow-collapse" at bounding box center [151, 344] width 14 height 14
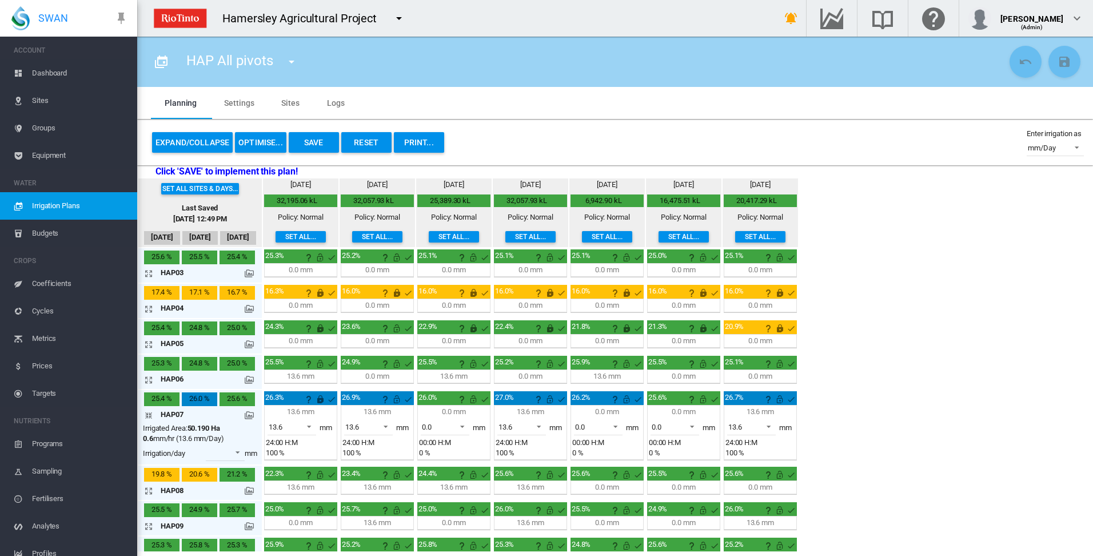
click at [149, 415] on md-icon "icon-arrow-collapse" at bounding box center [151, 415] width 14 height 14
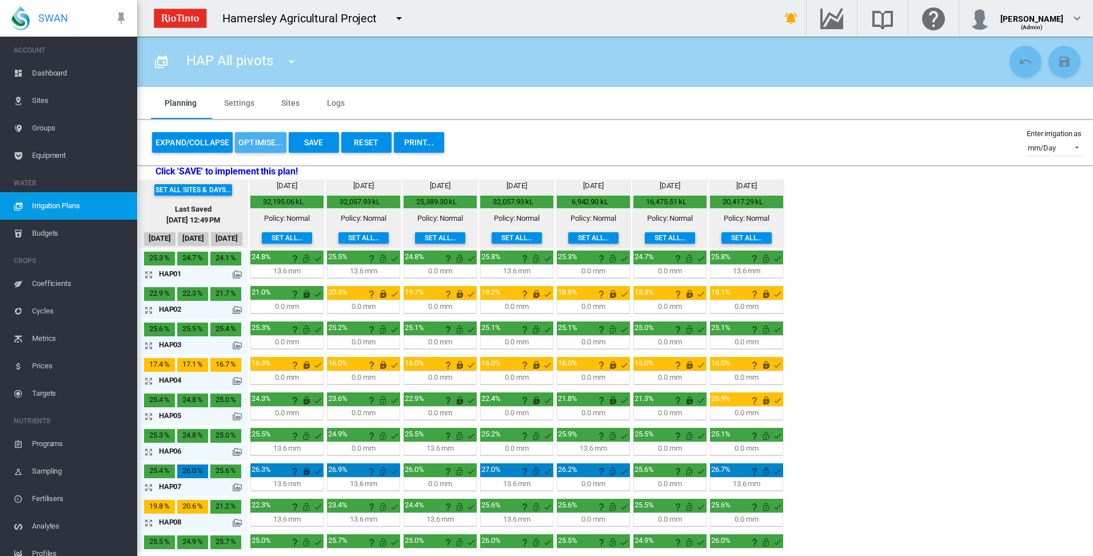
click at [261, 142] on button "OPTIMISE..." at bounding box center [260, 142] width 51 height 21
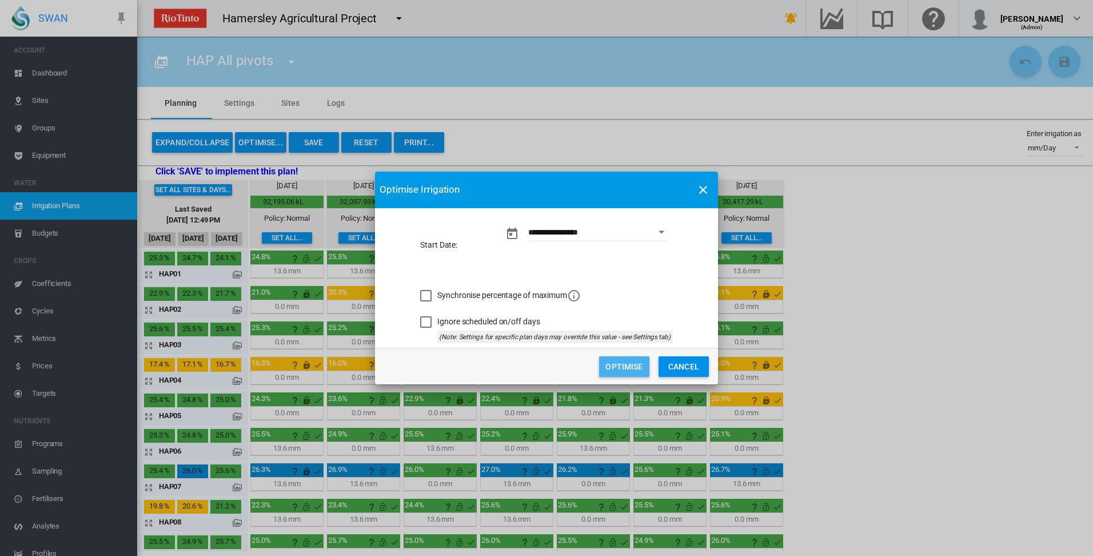
click at [618, 368] on button "Optimise" at bounding box center [624, 366] width 50 height 21
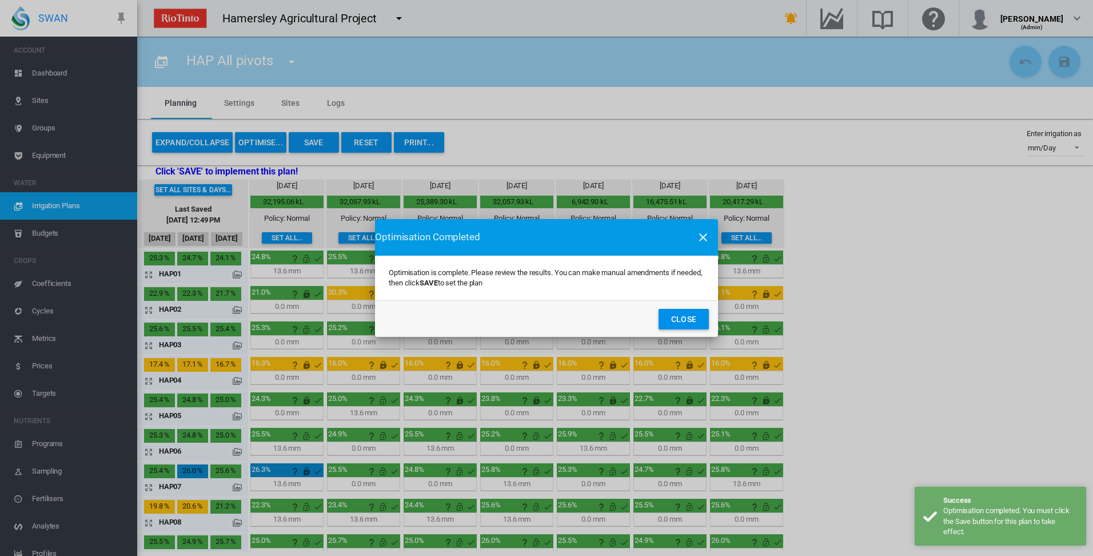
click at [679, 321] on button "Close" at bounding box center [684, 319] width 50 height 21
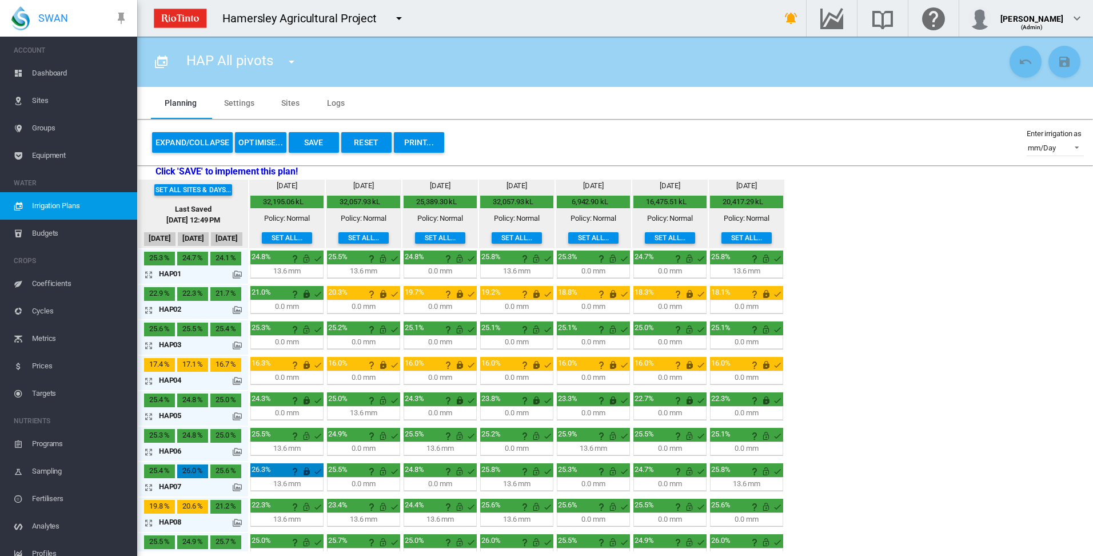
click at [148, 273] on md-icon "icon-arrow-expand" at bounding box center [151, 275] width 14 height 14
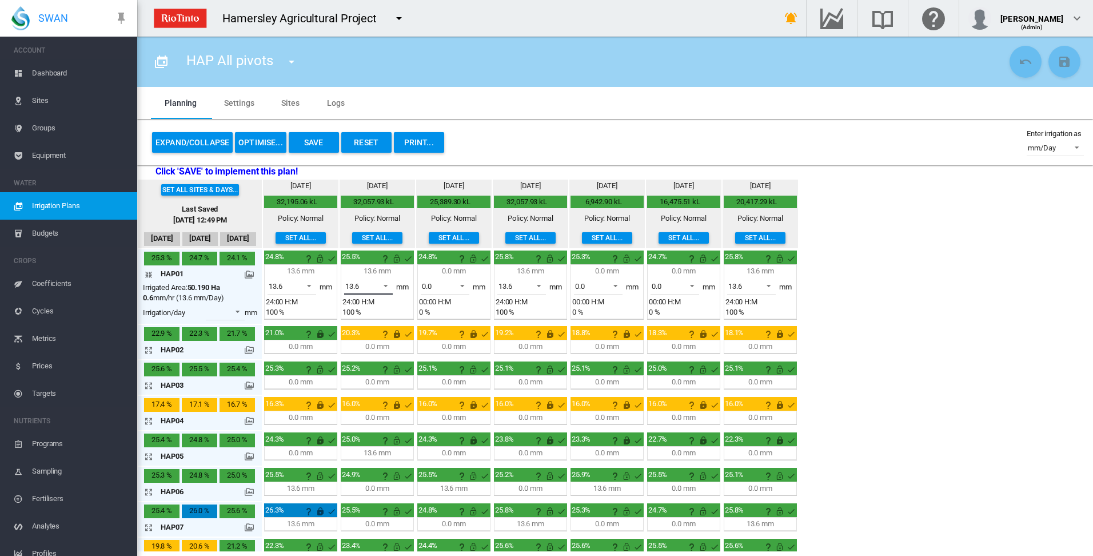
click at [387, 284] on span at bounding box center [383, 285] width 14 height 10
click at [387, 260] on md-option "0.0" at bounding box center [375, 258] width 78 height 27
click at [465, 286] on span at bounding box center [459, 285] width 14 height 10
click at [396, 258] on md-backdrop at bounding box center [546, 278] width 1093 height 556
click at [152, 276] on md-icon "icon-arrow-collapse" at bounding box center [151, 275] width 14 height 14
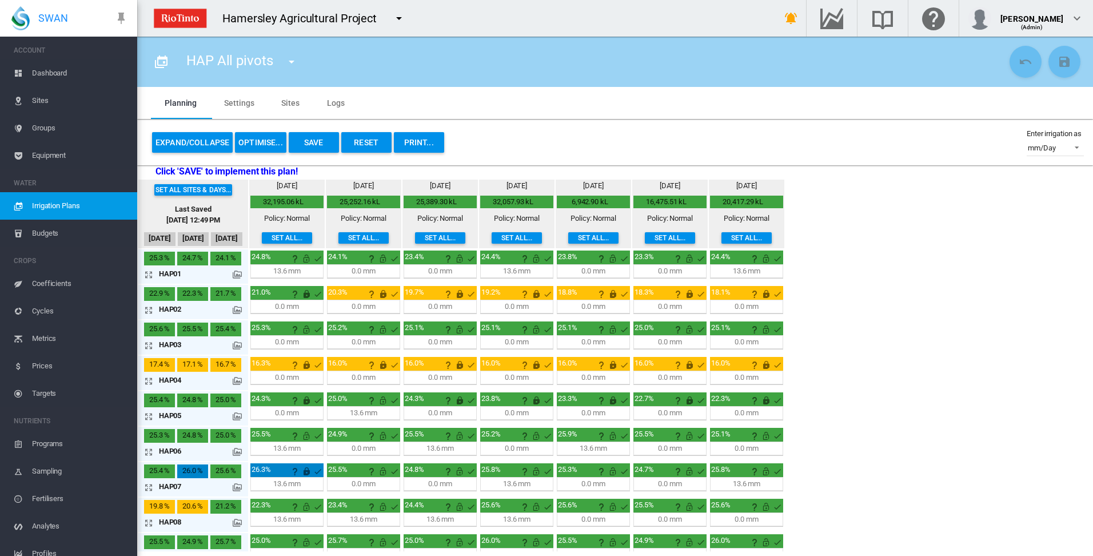
click at [252, 141] on button "OPTIMISE..." at bounding box center [260, 142] width 51 height 21
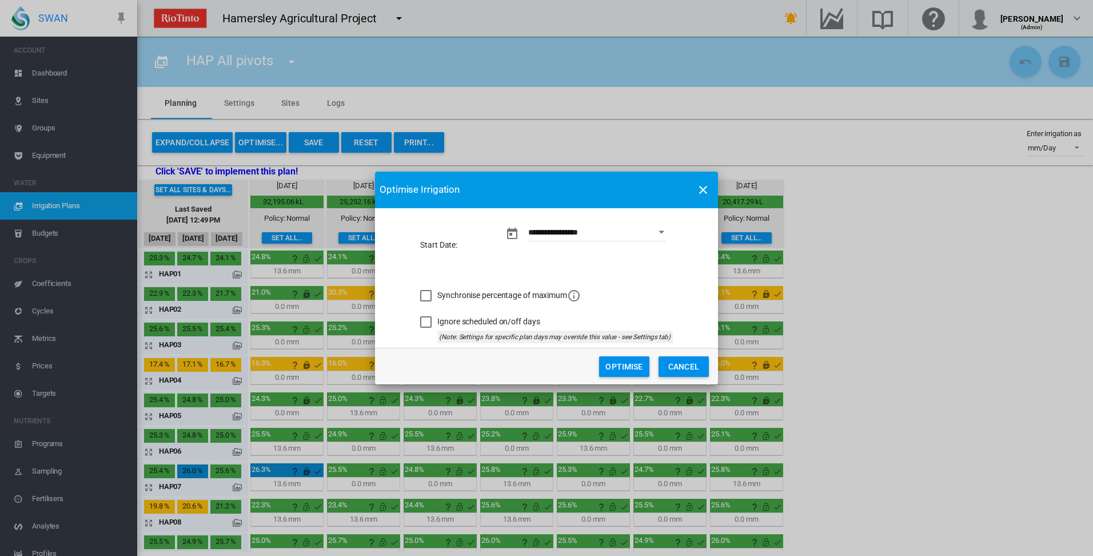
click at [634, 369] on button "Optimise" at bounding box center [624, 366] width 50 height 21
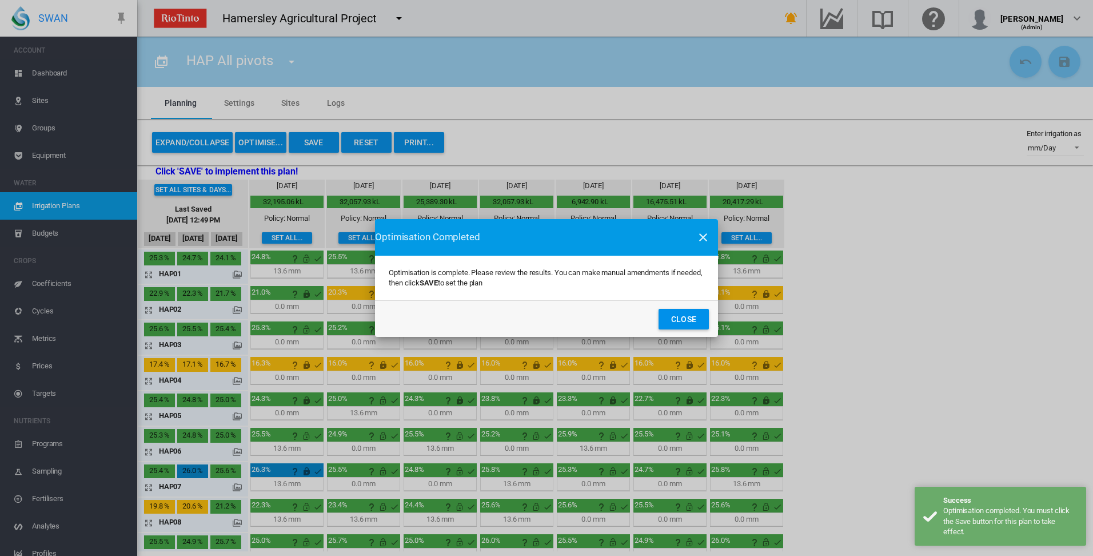
click at [689, 322] on button "Close" at bounding box center [684, 319] width 50 height 21
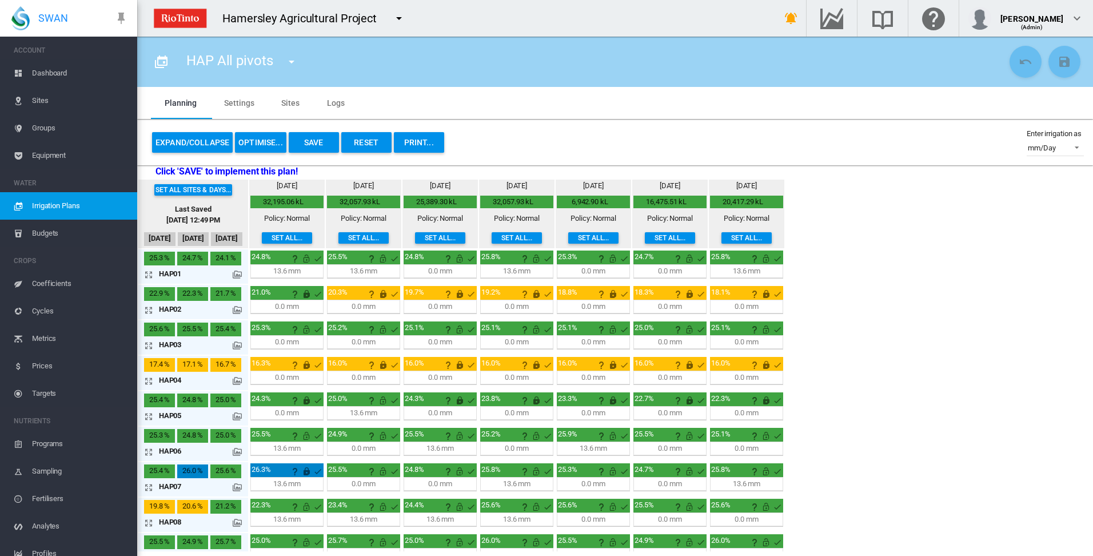
click at [149, 276] on md-icon "icon-arrow-expand" at bounding box center [151, 275] width 14 height 14
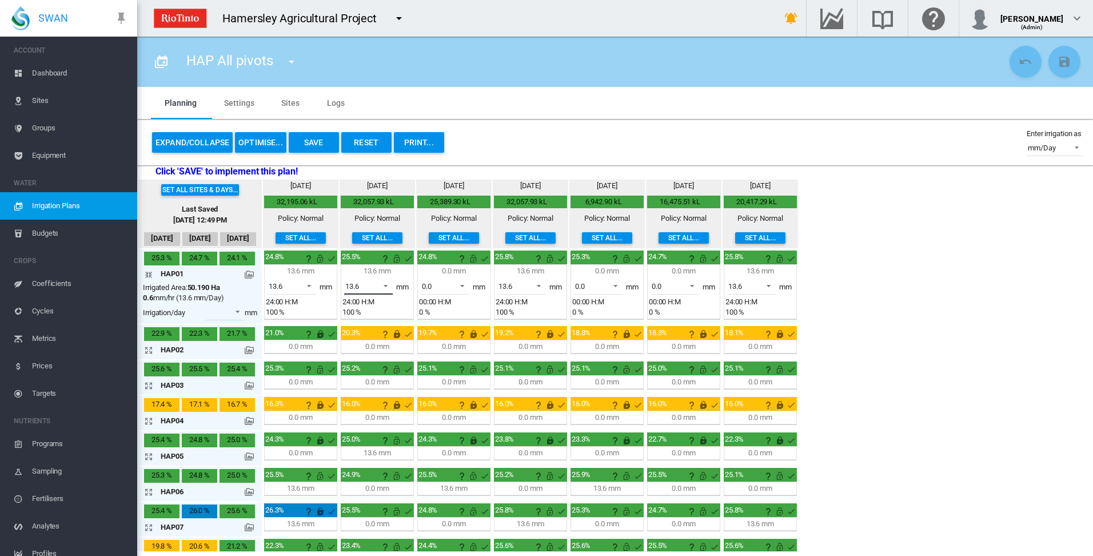
click at [388, 285] on span at bounding box center [383, 285] width 14 height 10
click at [376, 266] on md-option "0.0" at bounding box center [375, 258] width 78 height 27
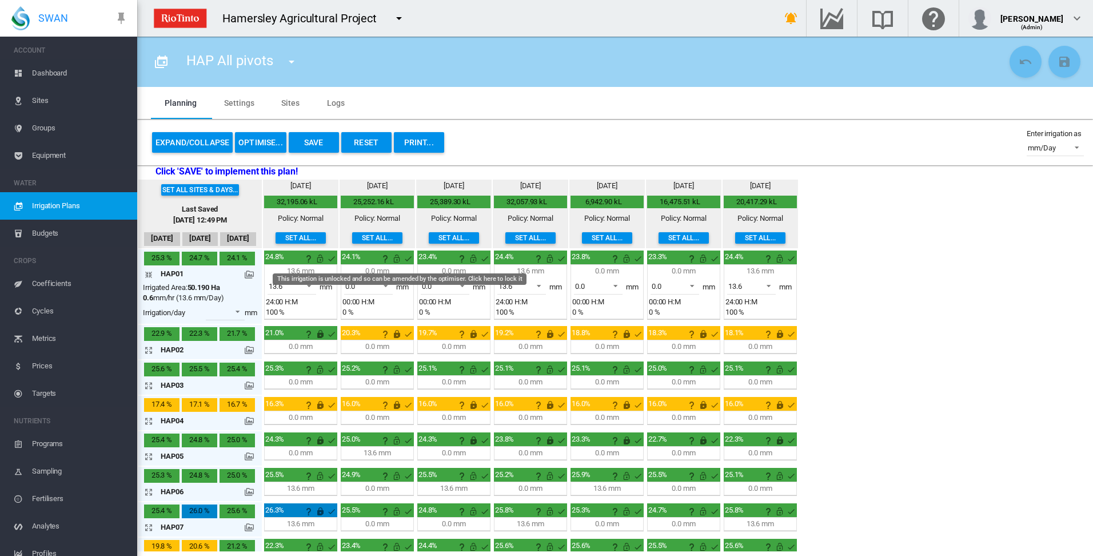
click at [398, 258] on md-icon "This irrigation is unlocked and so can be amended by the optimiser. Click here …" at bounding box center [397, 259] width 14 height 14
click at [150, 275] on md-icon "icon-arrow-collapse" at bounding box center [151, 275] width 14 height 14
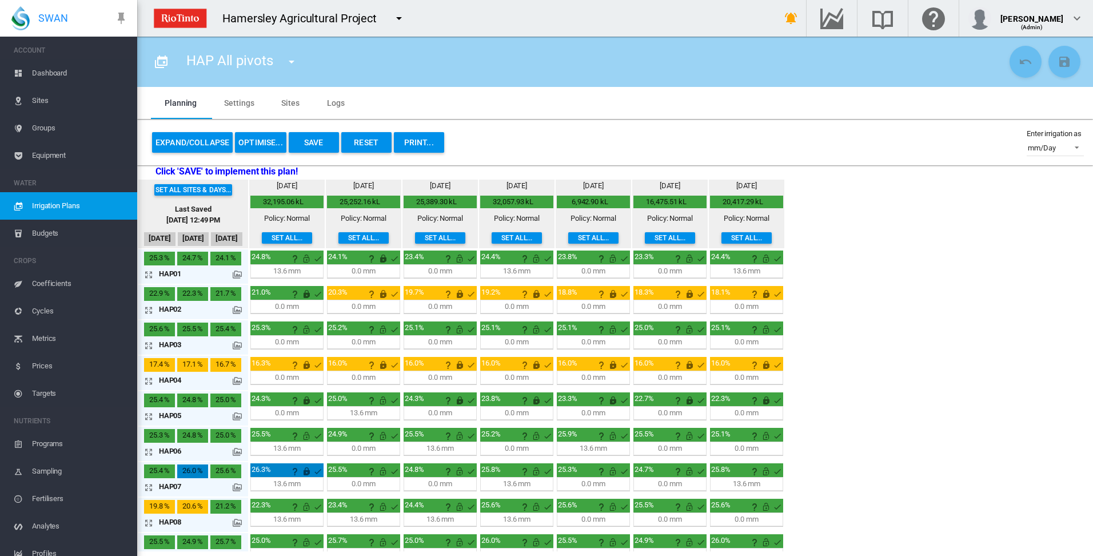
click at [262, 142] on button "OPTIMISE..." at bounding box center [260, 142] width 51 height 21
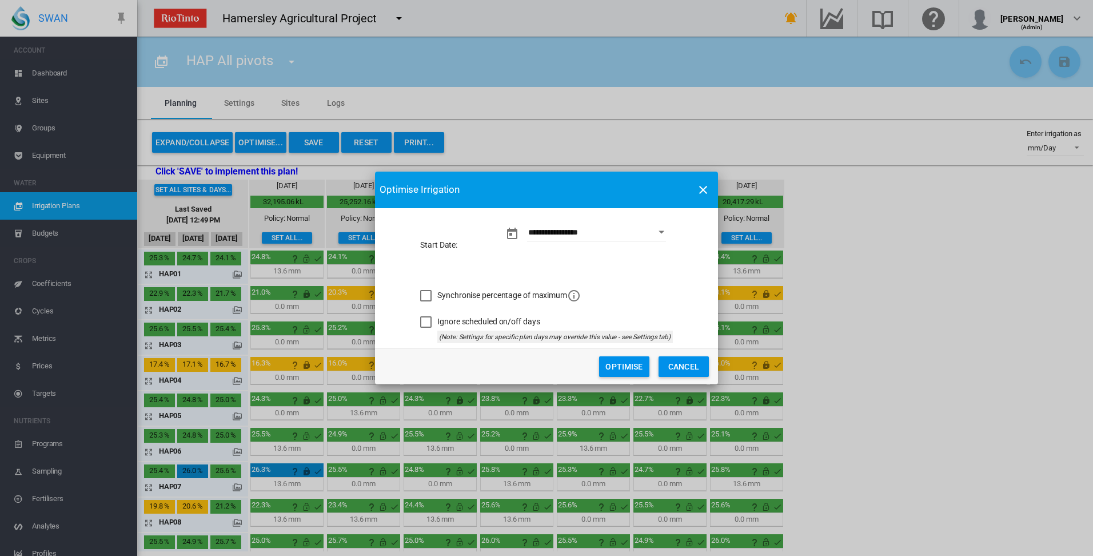
click at [632, 369] on button "Optimise" at bounding box center [624, 366] width 50 height 21
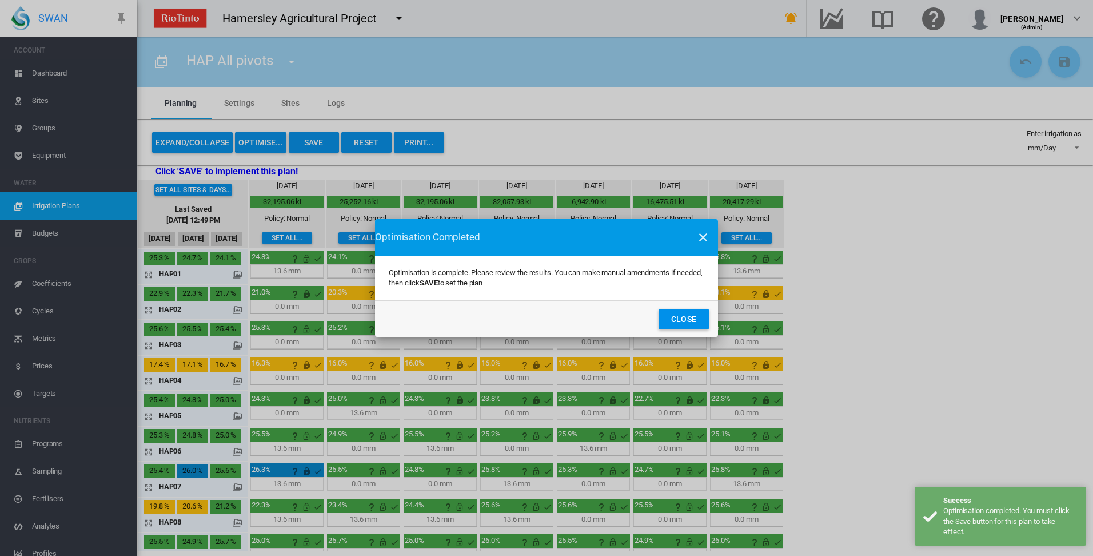
click at [689, 320] on button "Close" at bounding box center [684, 319] width 50 height 21
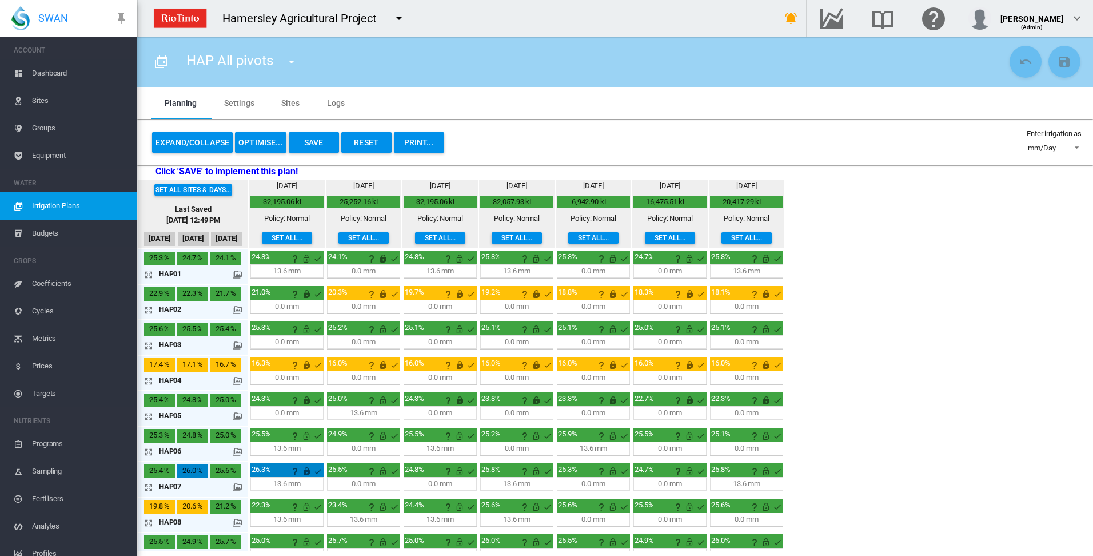
click at [150, 275] on md-icon "icon-arrow-expand" at bounding box center [151, 275] width 14 height 14
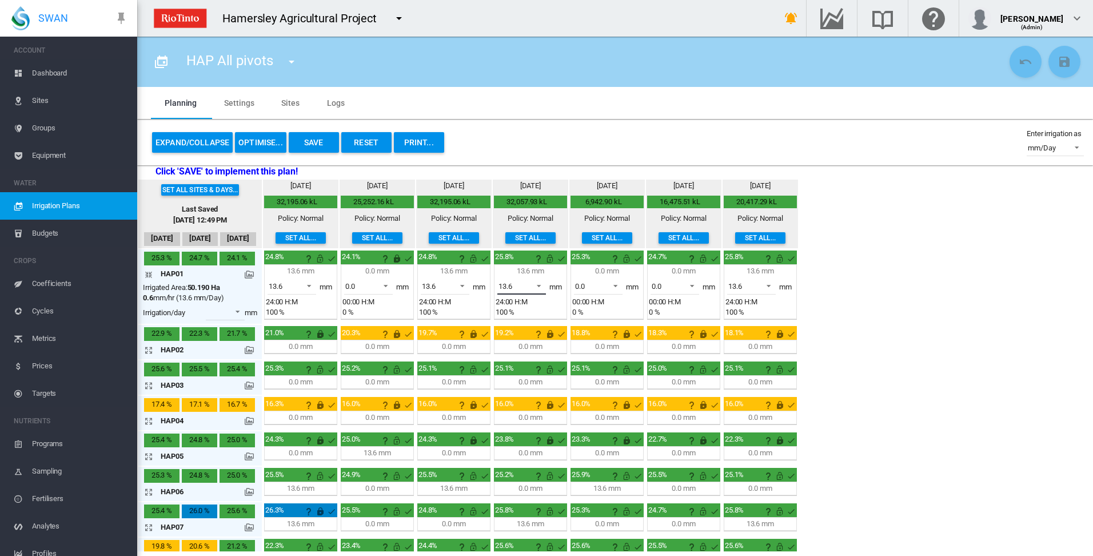
click at [539, 283] on span at bounding box center [536, 285] width 14 height 10
click at [541, 263] on md-option "0.0" at bounding box center [528, 258] width 78 height 27
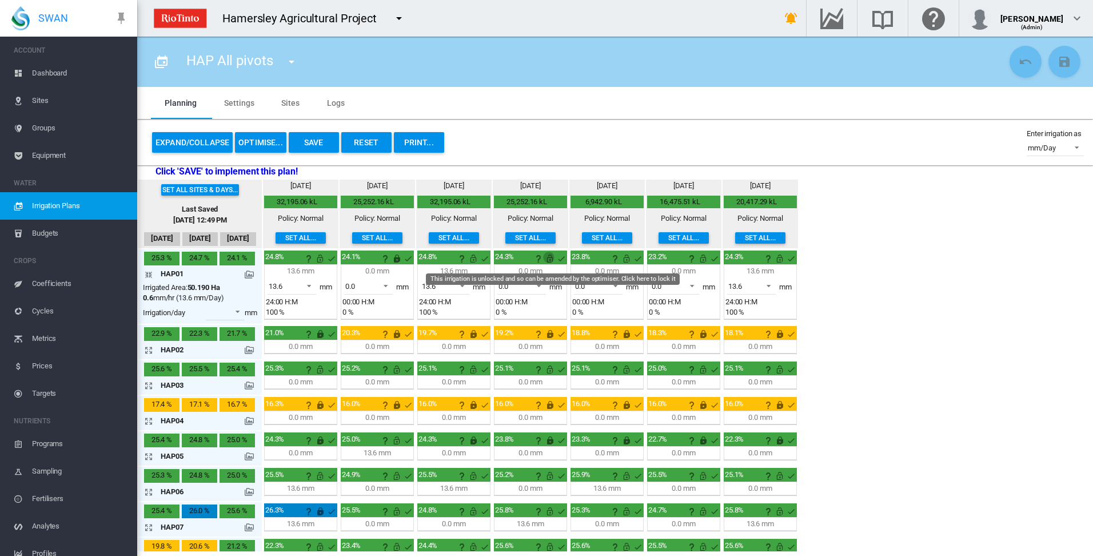
click at [549, 256] on md-icon "This irrigation is unlocked and so can be amended by the optimiser. Click here …" at bounding box center [550, 259] width 14 height 14
click at [150, 276] on md-icon "icon-arrow-collapse" at bounding box center [151, 275] width 14 height 14
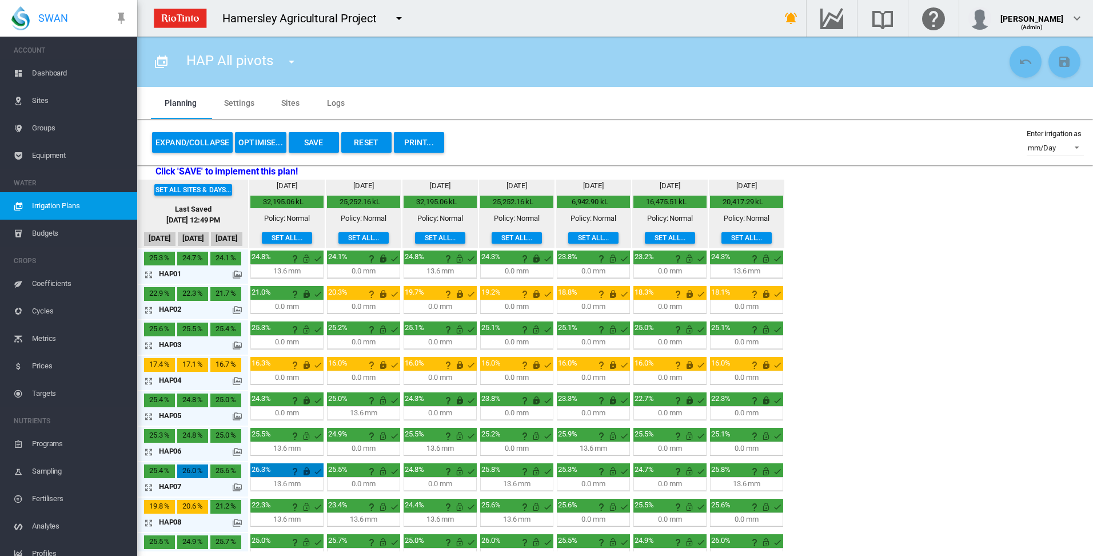
click at [264, 144] on button "OPTIMISE..." at bounding box center [260, 142] width 51 height 21
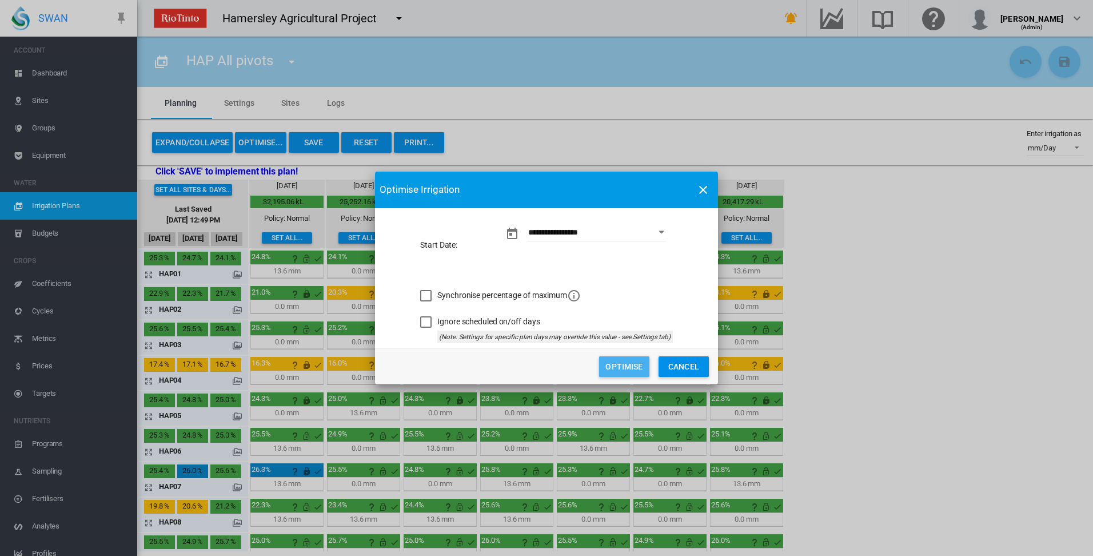
click at [626, 367] on button "Optimise" at bounding box center [624, 366] width 50 height 21
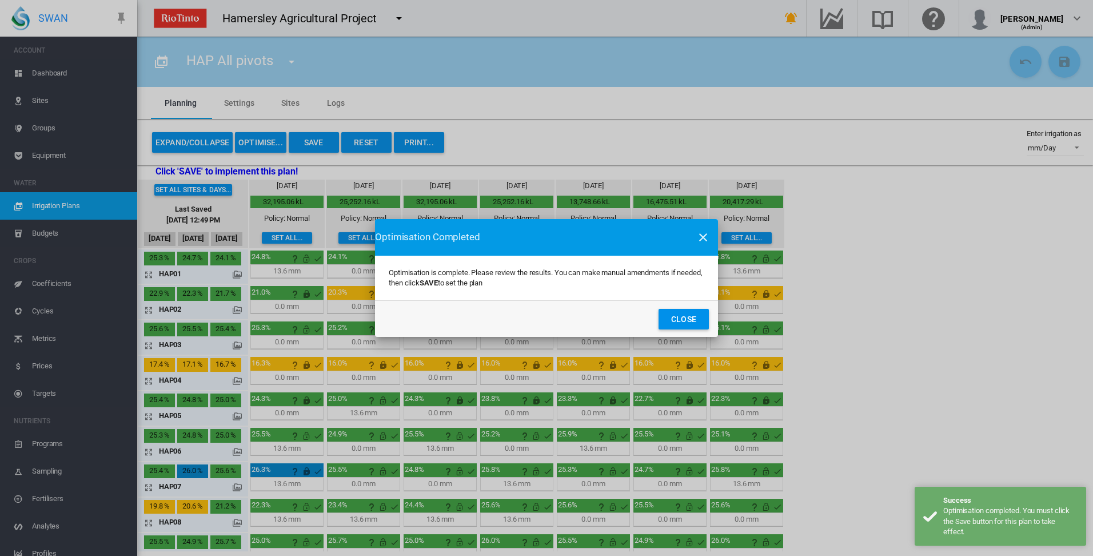
click at [675, 321] on button "Close" at bounding box center [684, 319] width 50 height 21
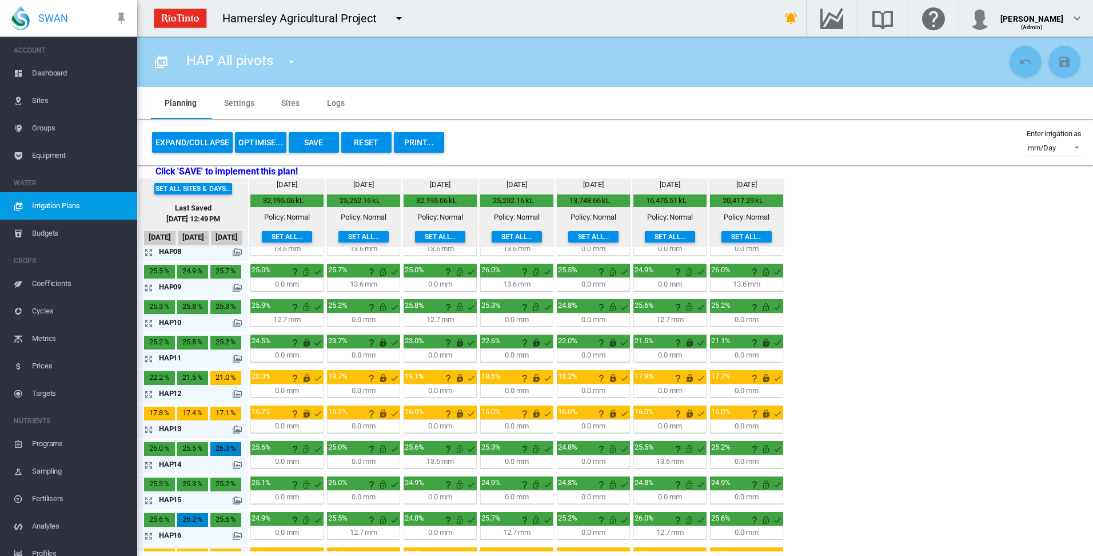
scroll to position [244, 0]
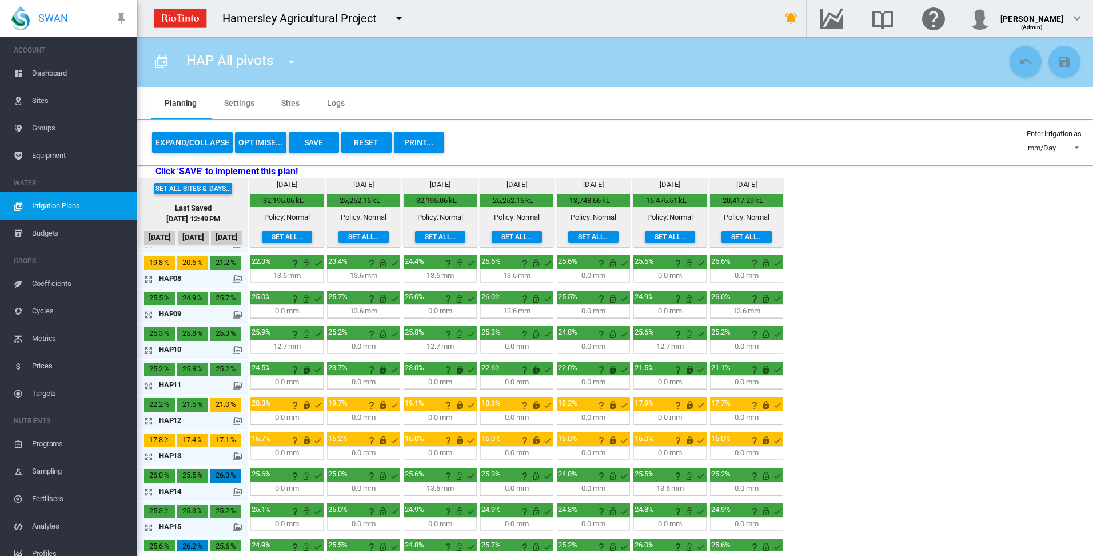
click at [323, 146] on button "Save" at bounding box center [314, 142] width 50 height 21
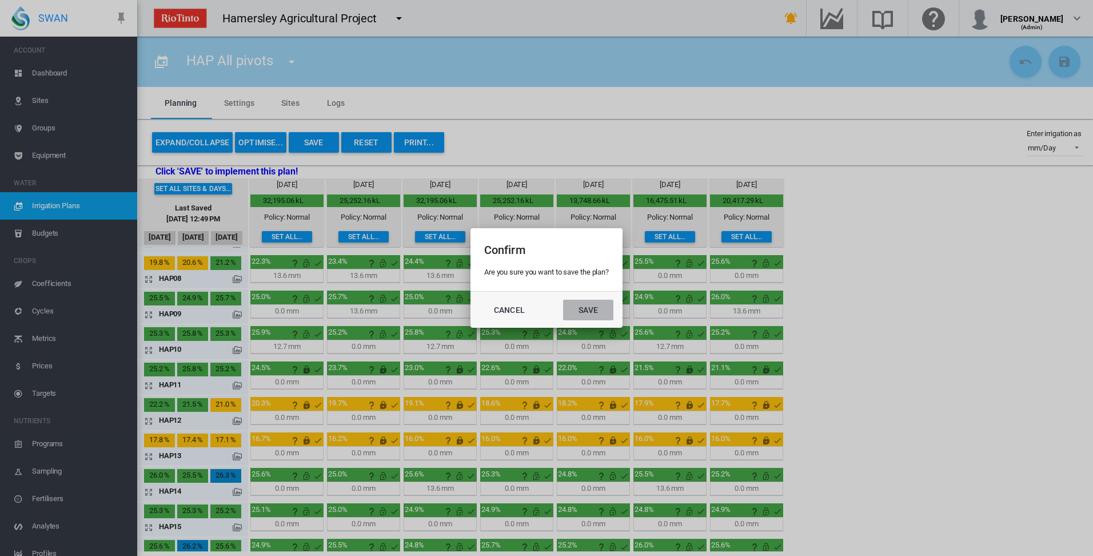
click at [602, 312] on button "Save" at bounding box center [588, 310] width 50 height 21
